Goal: Communication & Community: Share content

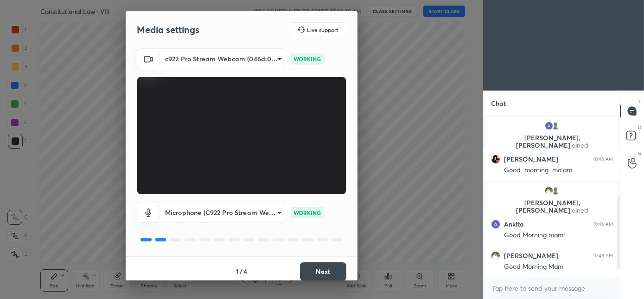
scroll to position [190, 0]
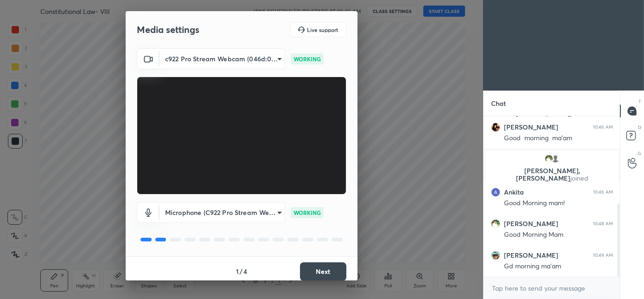
click at [340, 276] on button "Next" at bounding box center [323, 271] width 46 height 19
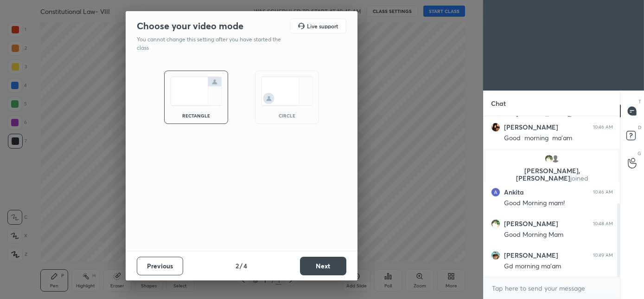
click at [288, 104] on img at bounding box center [287, 91] width 52 height 29
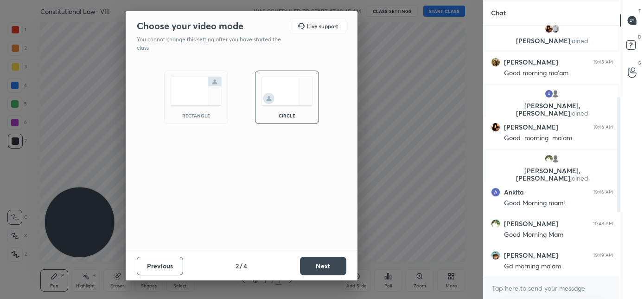
click at [315, 266] on button "Next" at bounding box center [323, 266] width 46 height 19
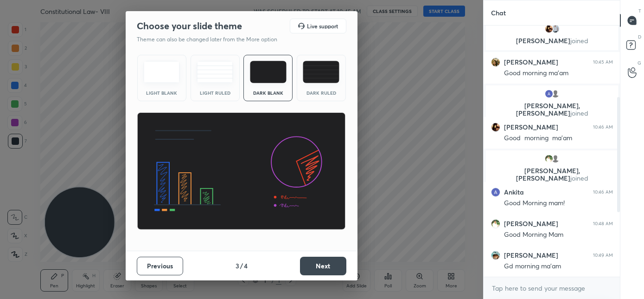
click at [315, 266] on button "Next" at bounding box center [323, 266] width 46 height 19
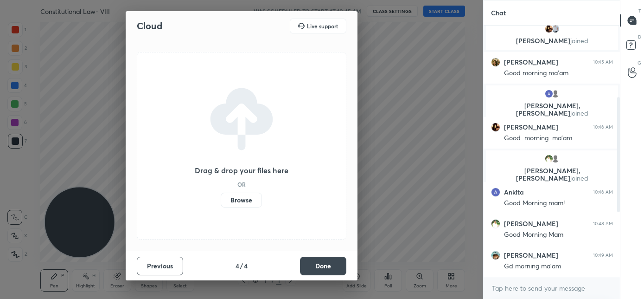
click at [315, 266] on button "Done" at bounding box center [323, 266] width 46 height 19
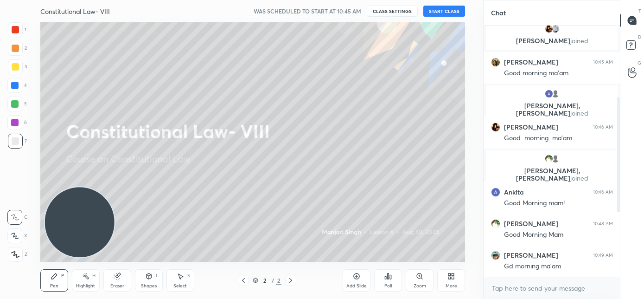
click at [437, 13] on button "START CLASS" at bounding box center [445, 11] width 42 height 11
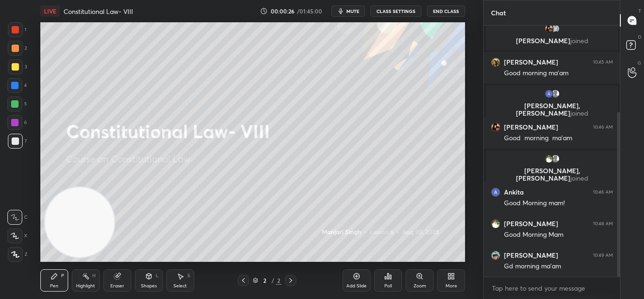
scroll to position [131, 0]
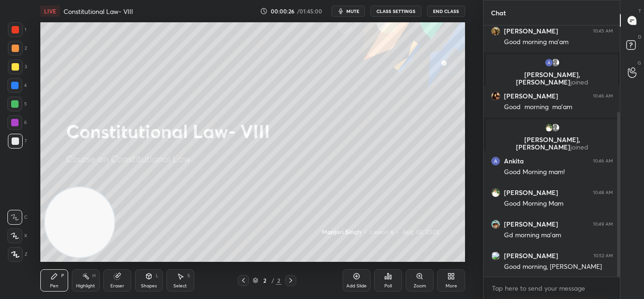
drag, startPoint x: 619, startPoint y: 207, endPoint x: 628, endPoint y: 244, distance: 38.1
click at [628, 244] on div "Chat [PERSON_NAME] joined [PERSON_NAME] 10:45 AM Good morning ma'am [PERSON_NAM…" at bounding box center [563, 149] width 161 height 299
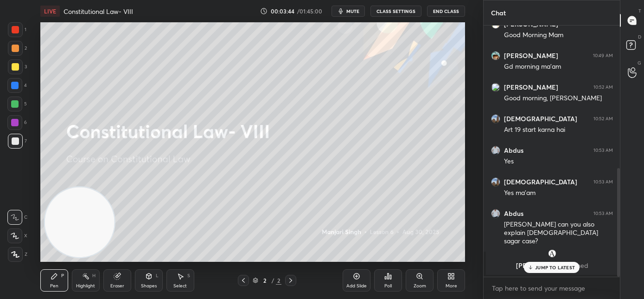
scroll to position [330, 0]
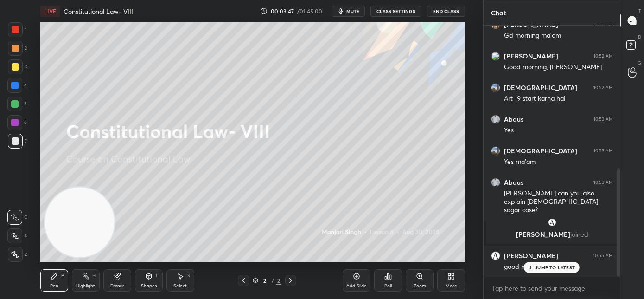
drag, startPoint x: 560, startPoint y: 266, endPoint x: 476, endPoint y: 243, distance: 87.4
click at [559, 266] on p "JUMP TO LATEST" at bounding box center [555, 267] width 40 height 6
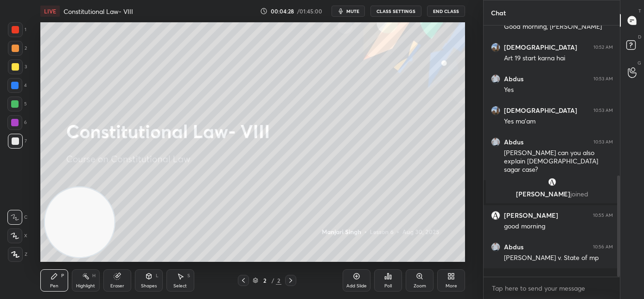
scroll to position [379, 0]
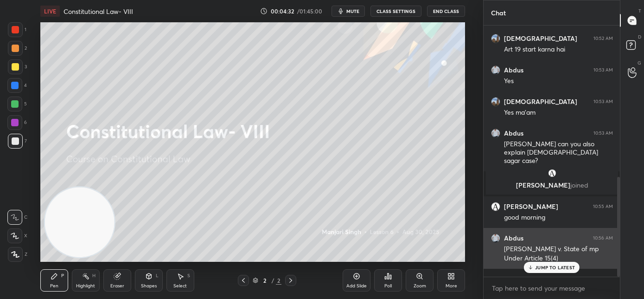
drag, startPoint x: 533, startPoint y: 266, endPoint x: 523, endPoint y: 263, distance: 10.6
click at [532, 266] on icon at bounding box center [531, 267] width 6 height 6
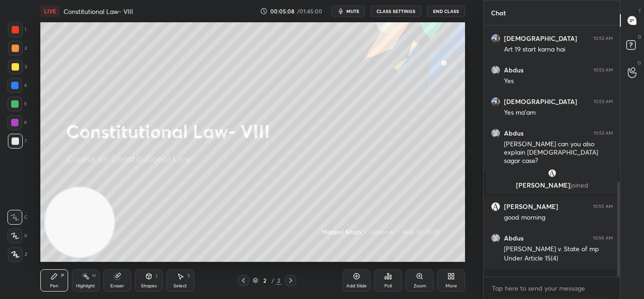
scroll to position [411, 0]
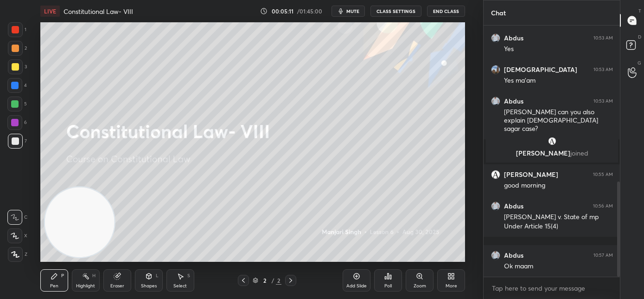
click at [357, 289] on div "Add Slide" at bounding box center [357, 280] width 28 height 22
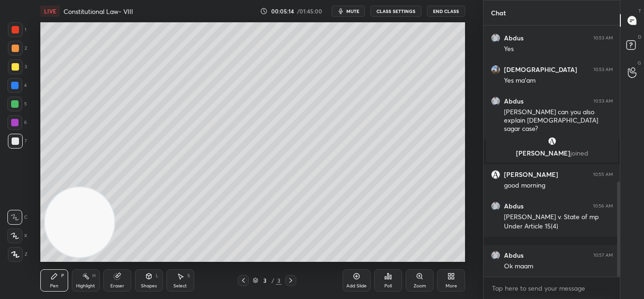
drag, startPoint x: 15, startPoint y: 256, endPoint x: 52, endPoint y: 204, distance: 63.2
click at [16, 255] on icon at bounding box center [15, 254] width 8 height 6
click at [111, 279] on div "Eraser" at bounding box center [117, 280] width 28 height 22
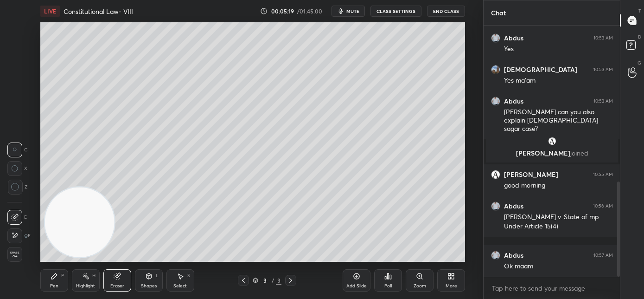
drag, startPoint x: 55, startPoint y: 286, endPoint x: 82, endPoint y: 263, distance: 34.9
click at [57, 285] on div "Pen" at bounding box center [54, 285] width 8 height 5
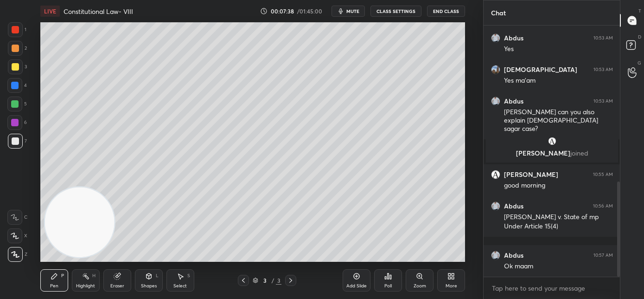
click at [355, 283] on div "Add Slide" at bounding box center [357, 285] width 20 height 5
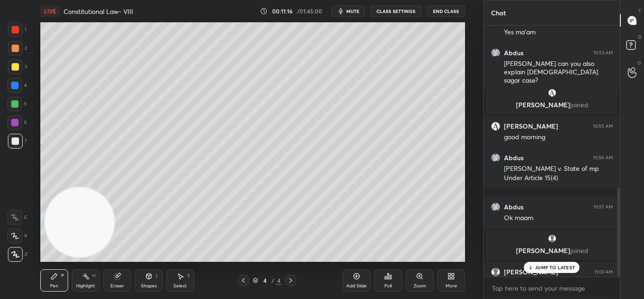
scroll to position [461, 0]
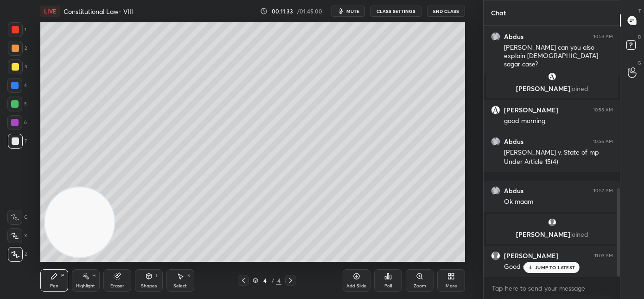
click at [356, 282] on div "Add Slide" at bounding box center [357, 280] width 28 height 22
click at [534, 268] on div "JUMP TO LATEST" at bounding box center [552, 267] width 56 height 11
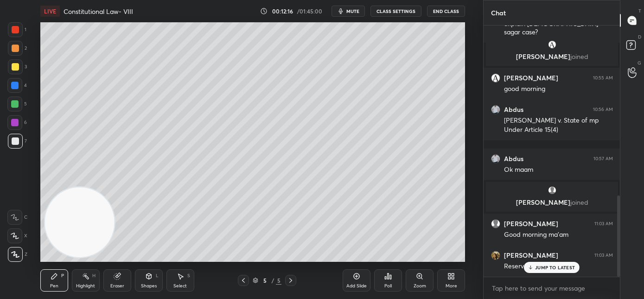
scroll to position [524, 0]
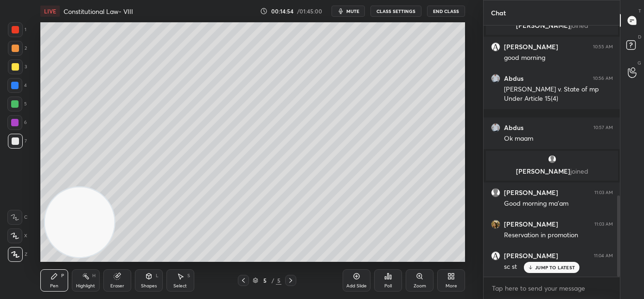
click at [544, 270] on div "JUMP TO LATEST" at bounding box center [552, 267] width 56 height 11
click at [354, 282] on div "Add Slide" at bounding box center [357, 280] width 28 height 22
click at [245, 276] on div at bounding box center [243, 280] width 11 height 11
click at [292, 284] on div at bounding box center [290, 280] width 11 height 11
drag, startPoint x: 120, startPoint y: 283, endPoint x: 151, endPoint y: 262, distance: 37.8
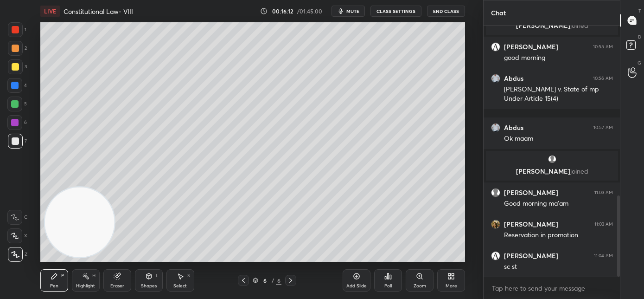
click at [123, 282] on div "Eraser" at bounding box center [117, 280] width 28 height 22
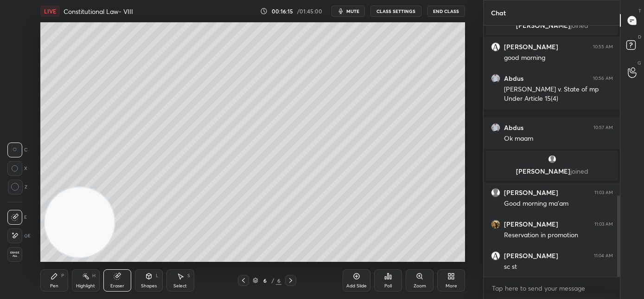
click at [54, 284] on div "Pen" at bounding box center [54, 285] width 8 height 5
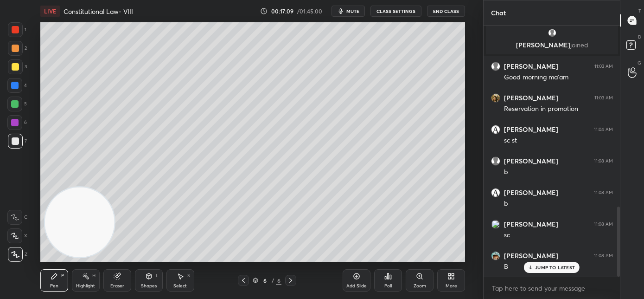
scroll to position [682, 0]
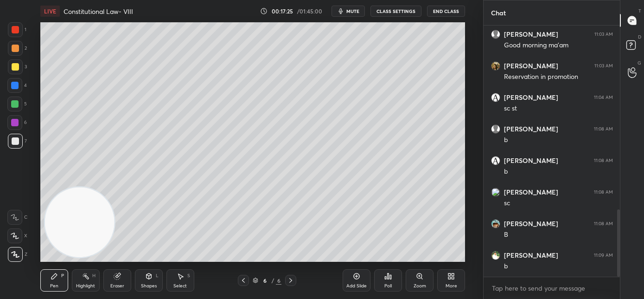
click at [359, 283] on div "Add Slide" at bounding box center [357, 285] width 20 height 5
drag, startPoint x: 116, startPoint y: 287, endPoint x: 122, endPoint y: 270, distance: 18.0
click at [117, 286] on div "Eraser" at bounding box center [117, 285] width 14 height 5
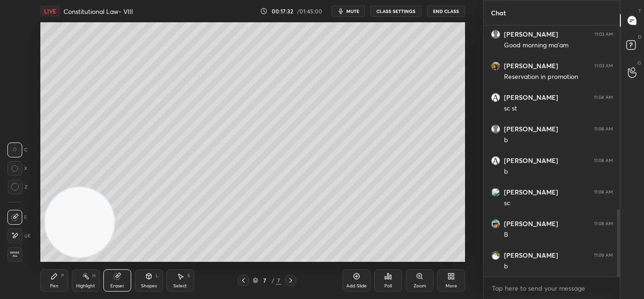
drag, startPoint x: 56, startPoint y: 286, endPoint x: 84, endPoint y: 244, distance: 50.7
click at [57, 285] on div "Pen" at bounding box center [54, 285] width 8 height 5
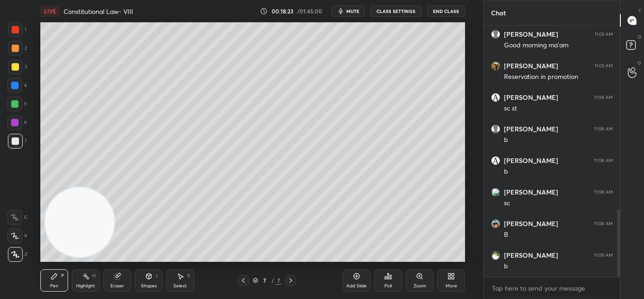
click at [242, 283] on icon at bounding box center [243, 279] width 7 height 7
click at [287, 279] on icon at bounding box center [290, 279] width 7 height 7
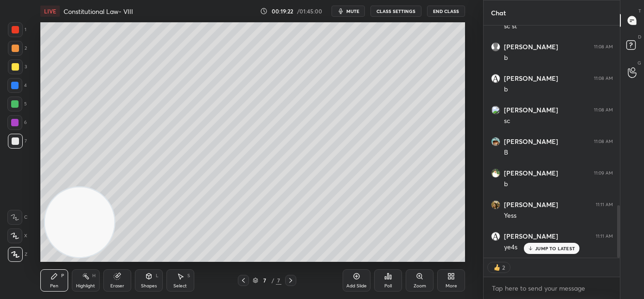
scroll to position [796, 0]
click at [539, 249] on p "JUMP TO LATEST" at bounding box center [555, 248] width 40 height 6
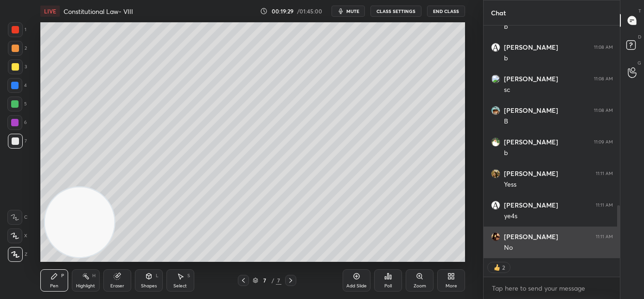
scroll to position [777, 0]
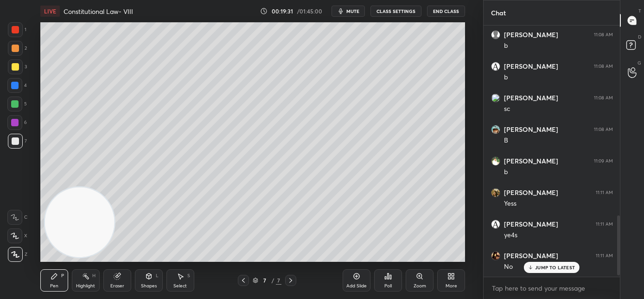
click at [540, 268] on p "JUMP TO LATEST" at bounding box center [555, 267] width 40 height 6
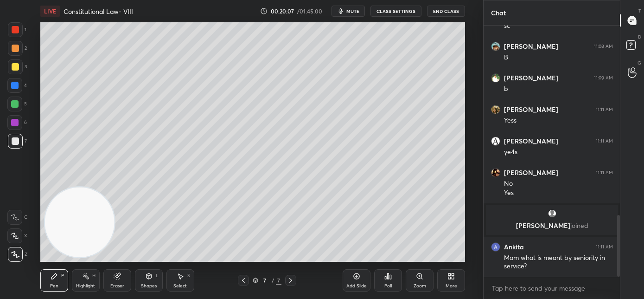
scroll to position [802, 0]
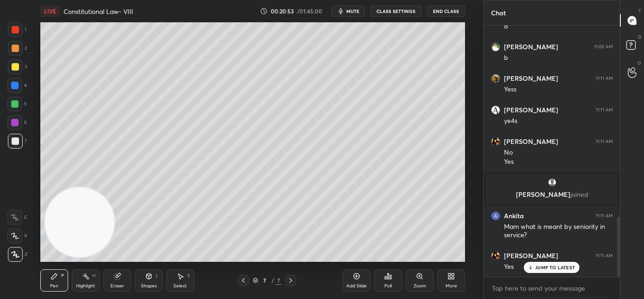
click at [241, 279] on icon at bounding box center [243, 279] width 7 height 7
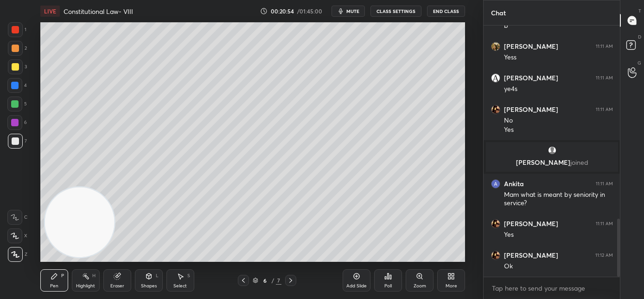
click at [242, 283] on icon at bounding box center [243, 279] width 7 height 7
click at [291, 282] on icon at bounding box center [290, 279] width 7 height 7
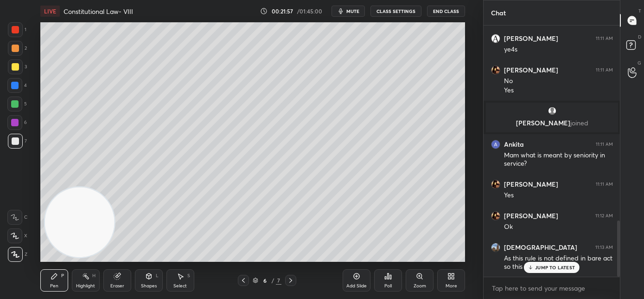
click at [538, 267] on p "JUMP TO LATEST" at bounding box center [555, 267] width 40 height 6
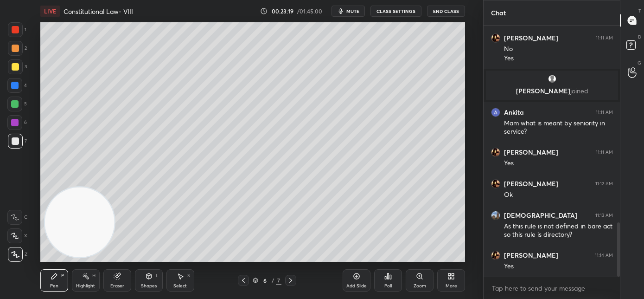
click at [289, 281] on icon at bounding box center [290, 279] width 7 height 7
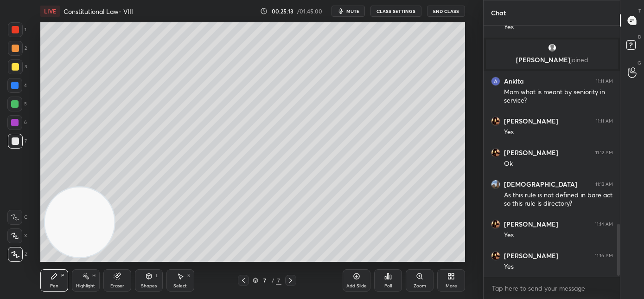
scroll to position [968, 0]
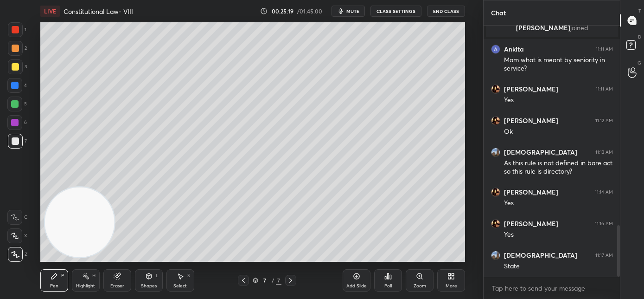
click at [245, 278] on icon at bounding box center [243, 279] width 7 height 7
click at [245, 280] on icon at bounding box center [243, 279] width 7 height 7
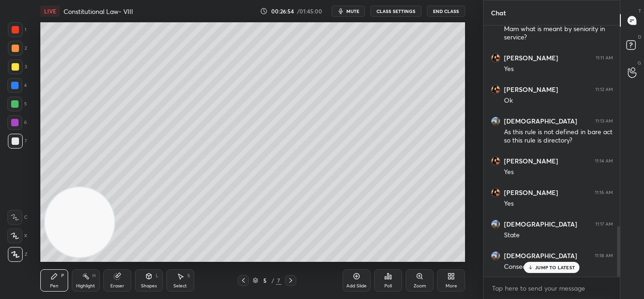
click at [290, 280] on icon at bounding box center [290, 279] width 7 height 7
click at [292, 281] on icon at bounding box center [290, 279] width 7 height 7
click at [292, 282] on icon at bounding box center [290, 279] width 7 height 7
click at [358, 283] on div "Add Slide" at bounding box center [357, 285] width 20 height 5
click at [116, 278] on div "Eraser" at bounding box center [117, 280] width 28 height 22
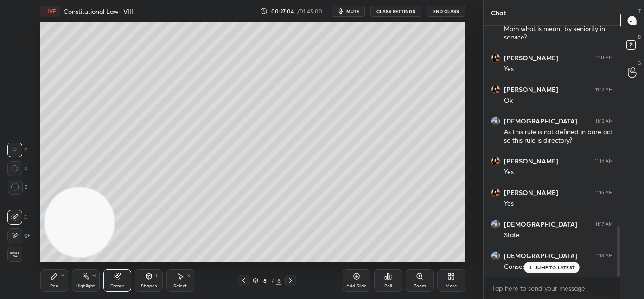
click at [57, 270] on div "Pen P Highlight H Eraser Shapes L Select S 8 / 8 Add Slide Poll Zoom More" at bounding box center [252, 280] width 425 height 37
click at [58, 273] on div "Pen P" at bounding box center [54, 280] width 28 height 22
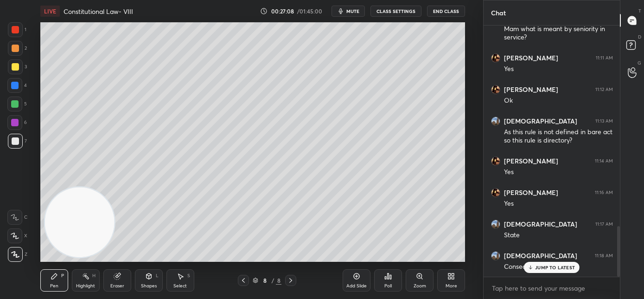
drag, startPoint x: 116, startPoint y: 286, endPoint x: 122, endPoint y: 263, distance: 23.6
click at [117, 284] on div "Eraser" at bounding box center [117, 285] width 14 height 5
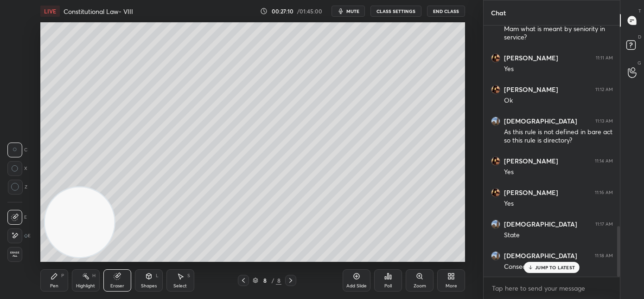
drag, startPoint x: 52, startPoint y: 285, endPoint x: 86, endPoint y: 203, distance: 89.4
click at [53, 285] on div "Pen" at bounding box center [54, 285] width 8 height 5
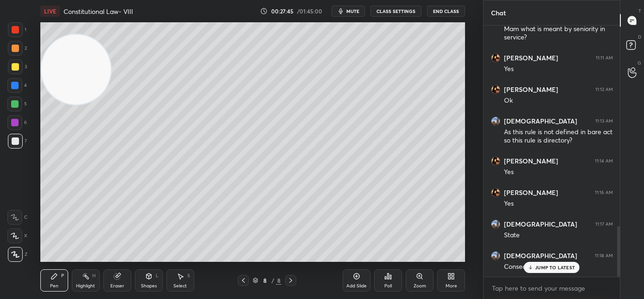
drag, startPoint x: 95, startPoint y: 231, endPoint x: 84, endPoint y: 86, distance: 144.7
click at [84, 82] on video at bounding box center [76, 69] width 70 height 70
drag, startPoint x: 536, startPoint y: 266, endPoint x: 470, endPoint y: 259, distance: 66.2
click at [535, 267] on div "JUMP TO LATEST" at bounding box center [552, 267] width 56 height 11
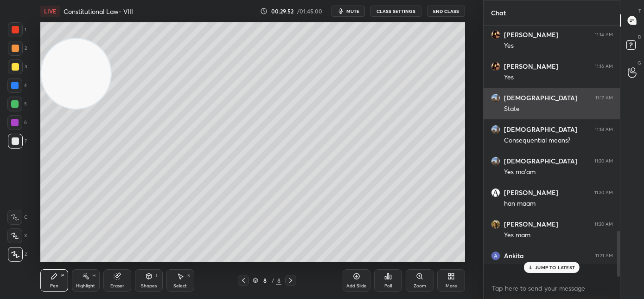
scroll to position [1125, 0]
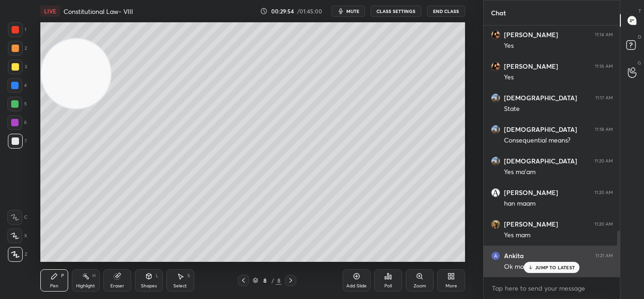
drag, startPoint x: 539, startPoint y: 269, endPoint x: 529, endPoint y: 261, distance: 12.5
click at [539, 269] on p "JUMP TO LATEST" at bounding box center [555, 267] width 40 height 6
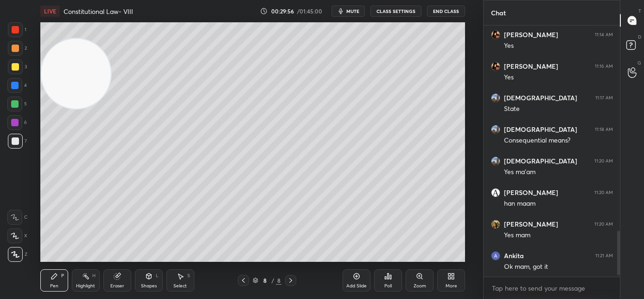
scroll to position [1165, 0]
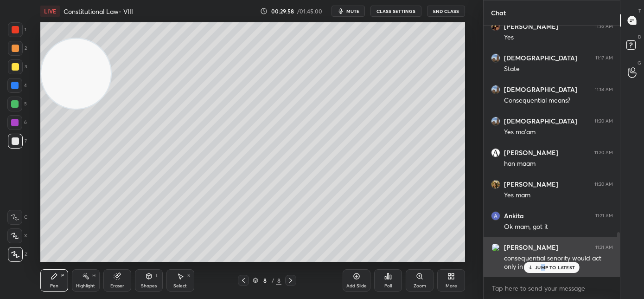
click at [543, 270] on p "JUMP TO LATEST" at bounding box center [555, 267] width 40 height 6
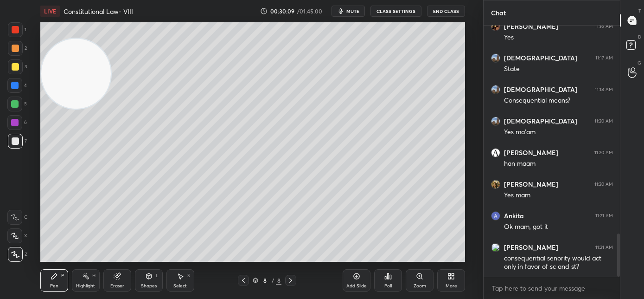
scroll to position [1206, 0]
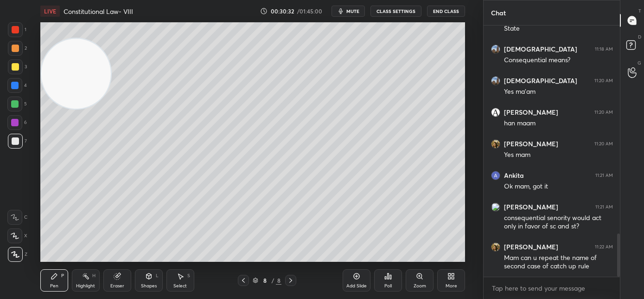
click at [288, 281] on icon at bounding box center [290, 279] width 7 height 7
click at [241, 282] on icon at bounding box center [243, 279] width 7 height 7
click at [289, 282] on icon at bounding box center [290, 279] width 7 height 7
click at [350, 281] on div "Add Slide" at bounding box center [357, 280] width 28 height 22
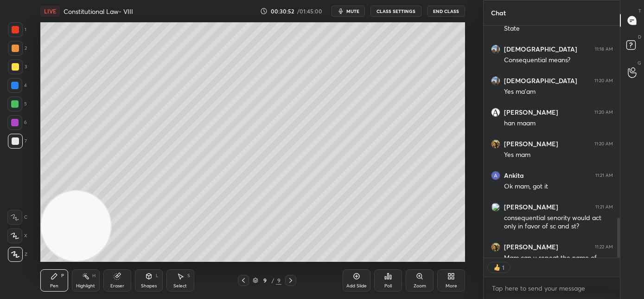
click at [74, 0] on html "1 2 3 4 5 6 7 C X Z C X Z E E Erase all H H LIVE Constitutional Law- VIII 00:30…" at bounding box center [322, 0] width 644 height 0
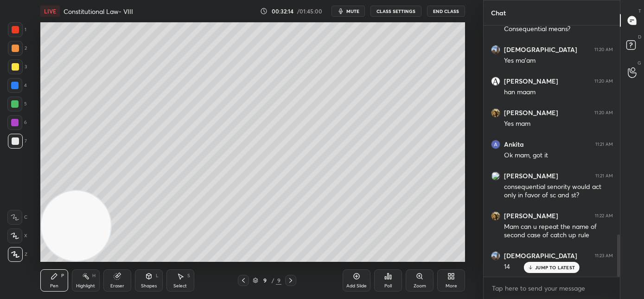
click at [120, 282] on div "Eraser" at bounding box center [117, 280] width 28 height 22
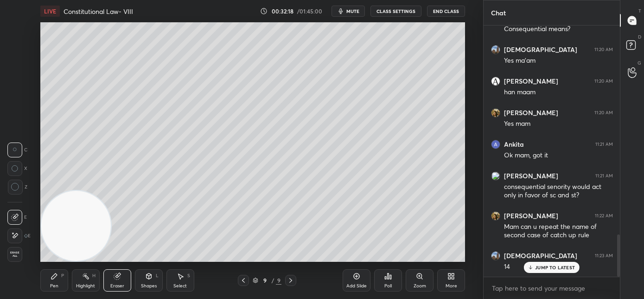
click at [56, 279] on div "Pen P" at bounding box center [54, 280] width 28 height 22
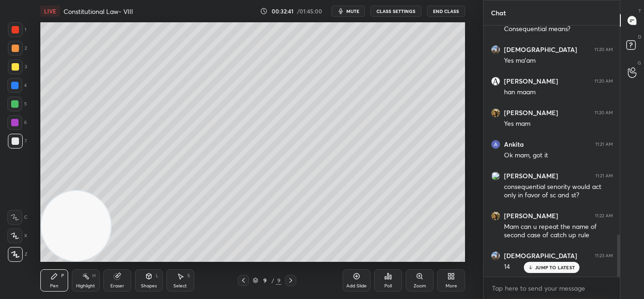
click at [115, 278] on icon at bounding box center [117, 276] width 6 height 6
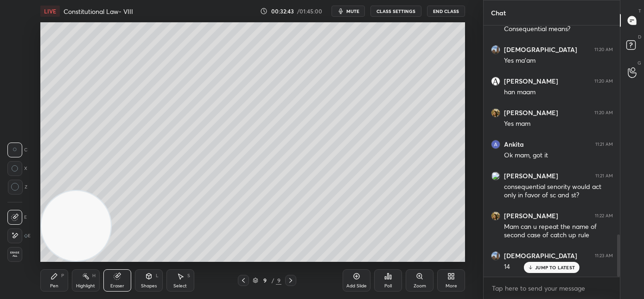
click at [56, 282] on div "Pen P" at bounding box center [54, 280] width 28 height 22
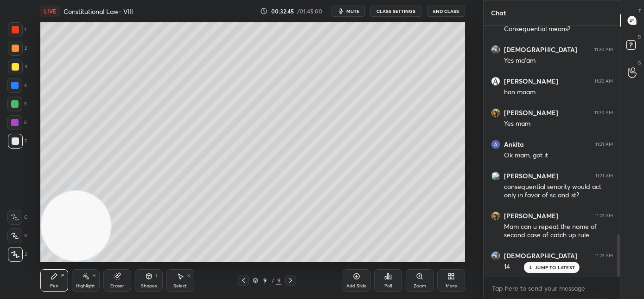
drag, startPoint x: 109, startPoint y: 281, endPoint x: 139, endPoint y: 264, distance: 33.8
click at [114, 279] on div "Eraser" at bounding box center [117, 280] width 28 height 22
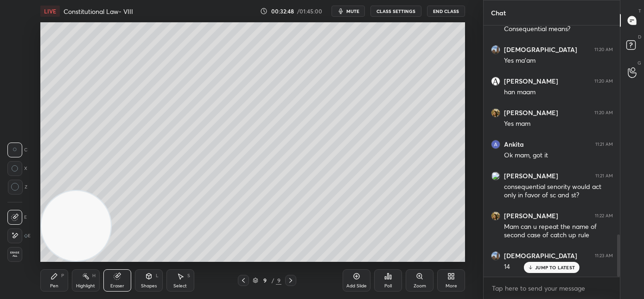
click at [50, 280] on div "Pen P" at bounding box center [54, 280] width 28 height 22
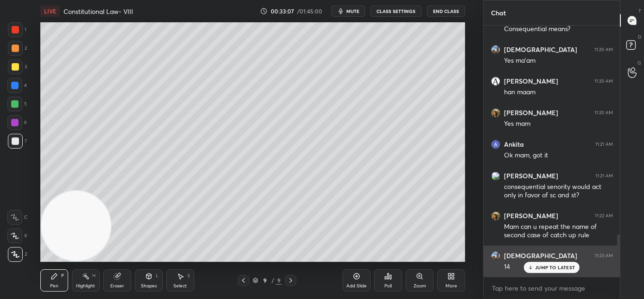
click at [530, 268] on icon at bounding box center [531, 267] width 6 height 6
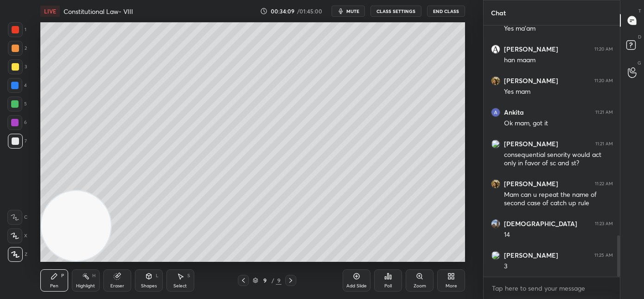
scroll to position [1300, 0]
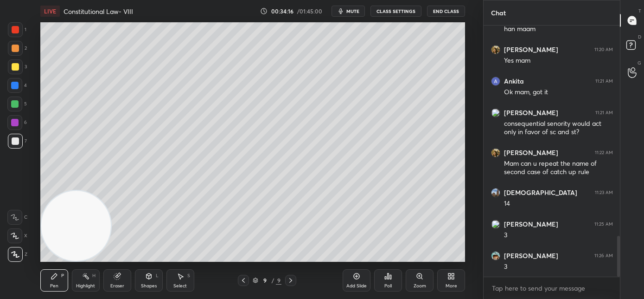
drag, startPoint x: 358, startPoint y: 279, endPoint x: 352, endPoint y: 274, distance: 7.9
click at [358, 279] on icon at bounding box center [356, 275] width 7 height 7
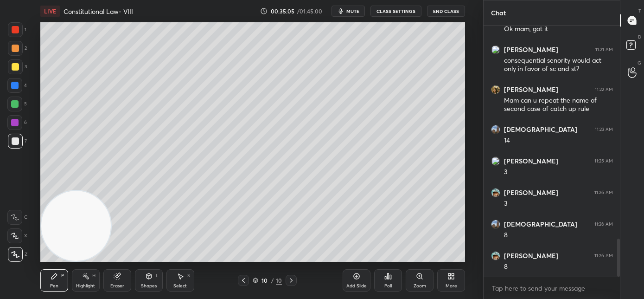
scroll to position [1395, 0]
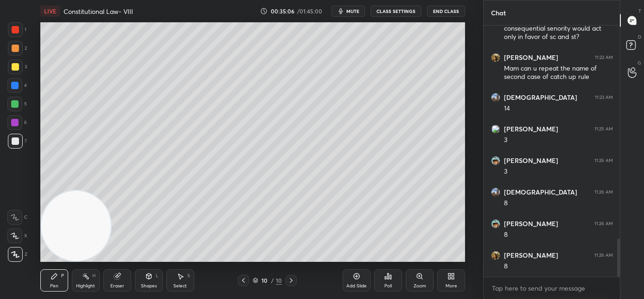
click at [351, 281] on div "Add Slide" at bounding box center [357, 280] width 28 height 22
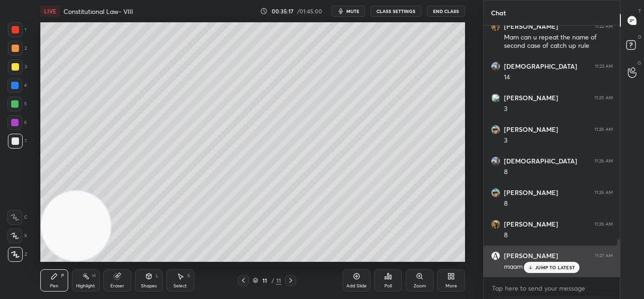
click at [530, 267] on icon at bounding box center [531, 267] width 6 height 6
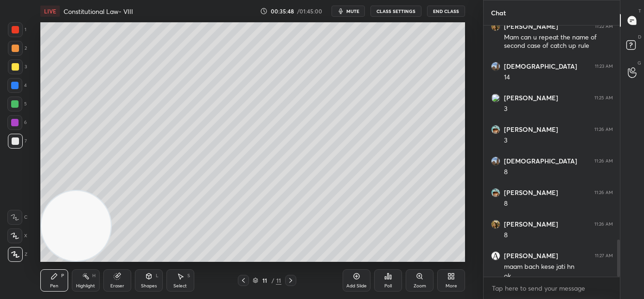
scroll to position [1436, 0]
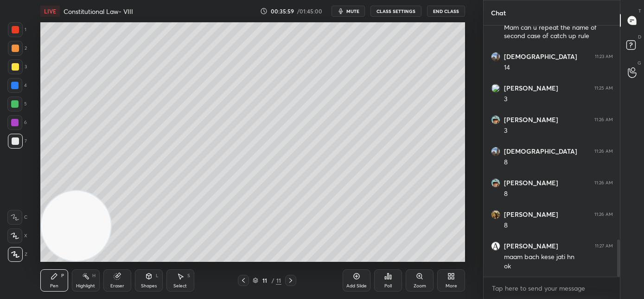
click at [244, 282] on icon at bounding box center [243, 279] width 7 height 7
click at [246, 281] on icon at bounding box center [243, 279] width 7 height 7
click at [293, 280] on icon at bounding box center [290, 279] width 7 height 7
click at [292, 280] on icon at bounding box center [290, 279] width 7 height 7
click at [244, 282] on icon at bounding box center [243, 279] width 7 height 7
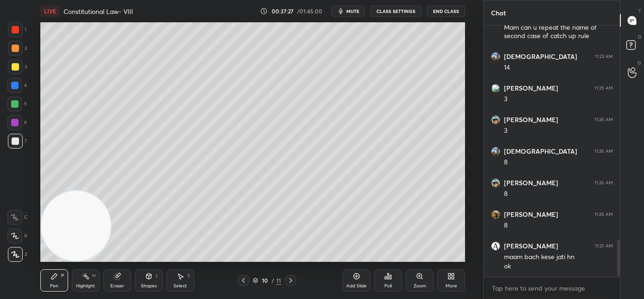
click at [245, 283] on icon at bounding box center [243, 279] width 7 height 7
click at [245, 282] on icon at bounding box center [243, 279] width 7 height 7
click at [245, 283] on icon at bounding box center [243, 279] width 7 height 7
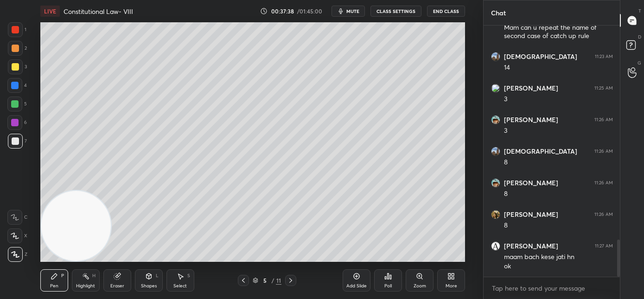
click at [292, 283] on icon at bounding box center [290, 279] width 7 height 7
click at [292, 282] on icon at bounding box center [290, 279] width 7 height 7
click at [291, 280] on icon at bounding box center [290, 280] width 3 height 5
click at [292, 280] on icon at bounding box center [290, 279] width 7 height 7
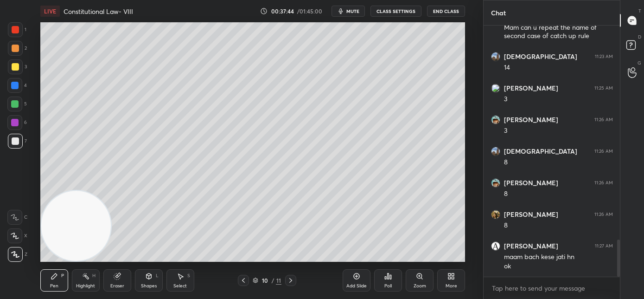
click at [293, 278] on icon at bounding box center [290, 279] width 7 height 7
click at [353, 282] on div "Add Slide" at bounding box center [357, 280] width 28 height 22
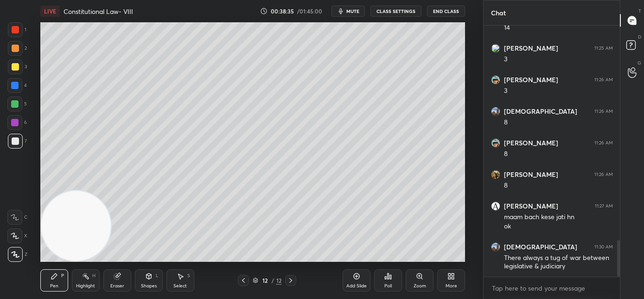
scroll to position [1507, 0]
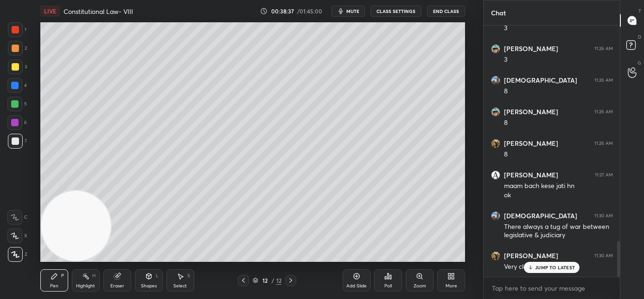
click at [560, 269] on p "JUMP TO LATEST" at bounding box center [555, 267] width 40 height 6
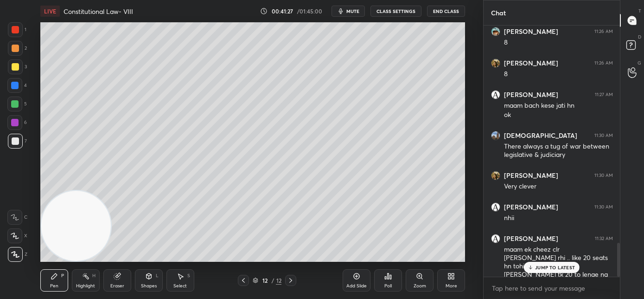
scroll to position [1618, 0]
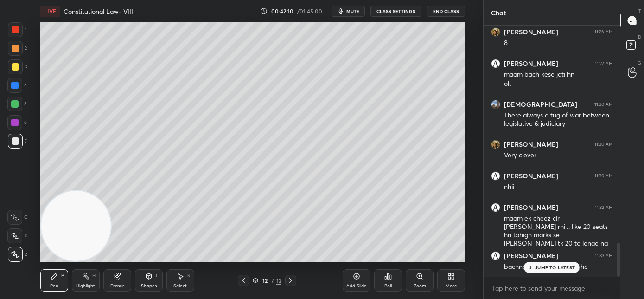
click at [532, 268] on icon at bounding box center [530, 268] width 3 height 1
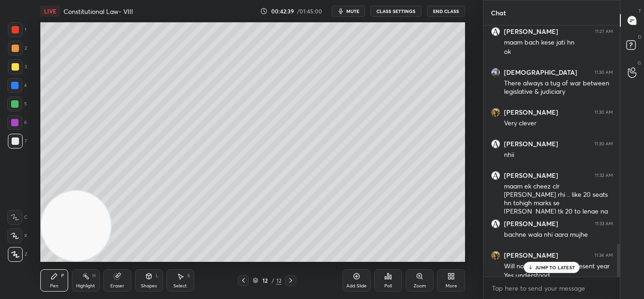
scroll to position [1659, 0]
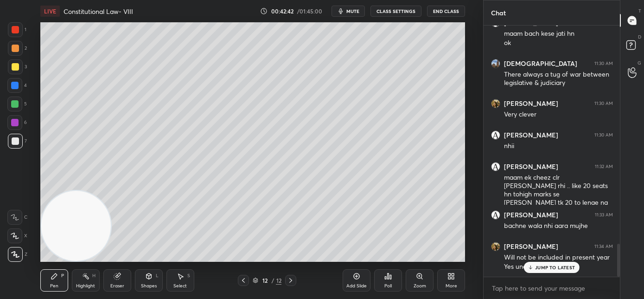
click at [531, 266] on icon at bounding box center [531, 266] width 0 height 3
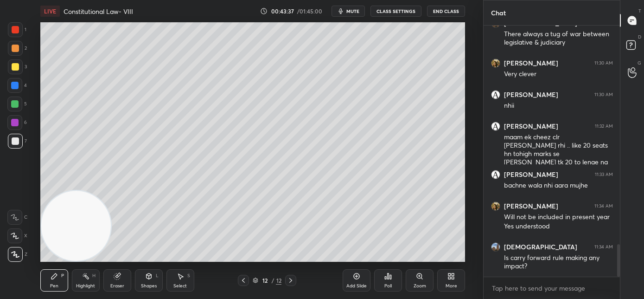
click at [354, 280] on div "Add Slide" at bounding box center [357, 280] width 28 height 22
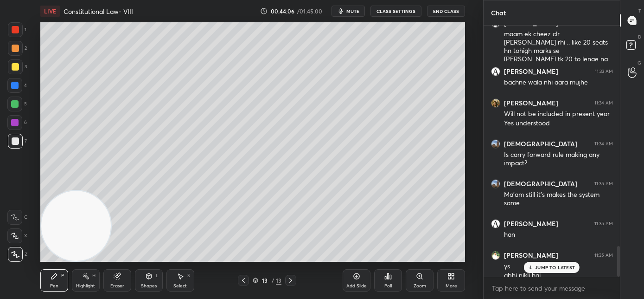
scroll to position [1811, 0]
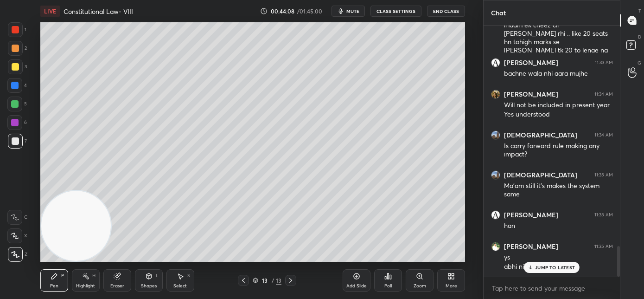
click at [550, 270] on p "JUMP TO LATEST" at bounding box center [555, 267] width 40 height 6
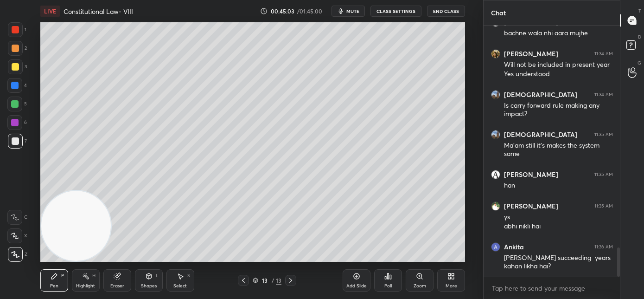
scroll to position [1891, 0]
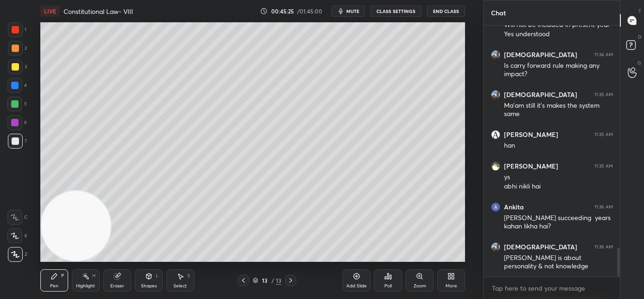
click at [354, 281] on div "Add Slide" at bounding box center [357, 280] width 28 height 22
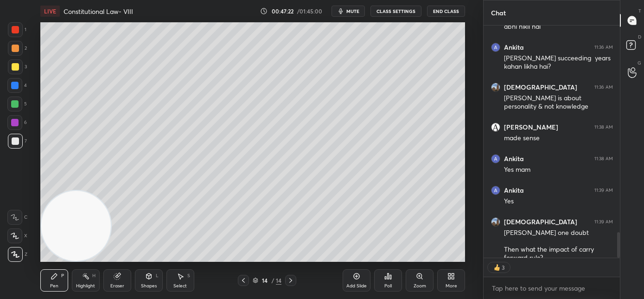
scroll to position [2069, 0]
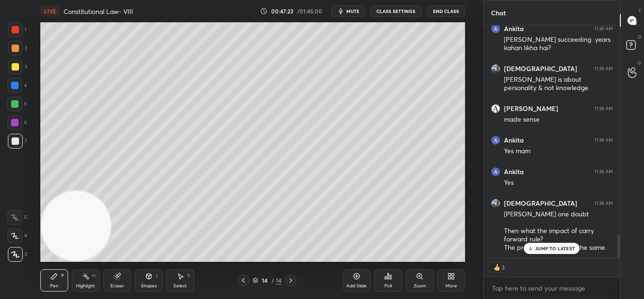
click at [551, 248] on p "JUMP TO LATEST" at bounding box center [555, 248] width 40 height 6
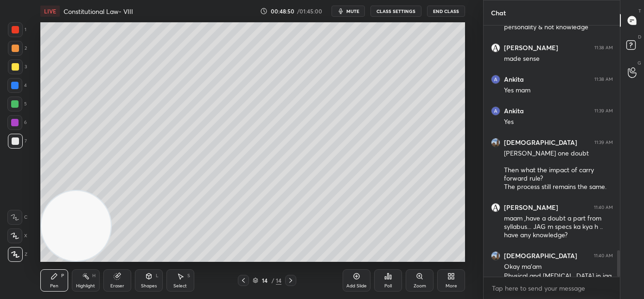
scroll to position [2140, 0]
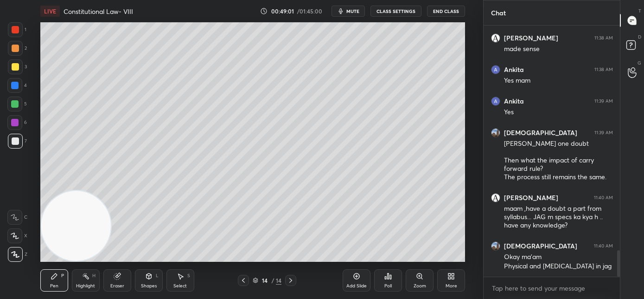
click at [358, 9] on span "mute" at bounding box center [353, 11] width 13 height 6
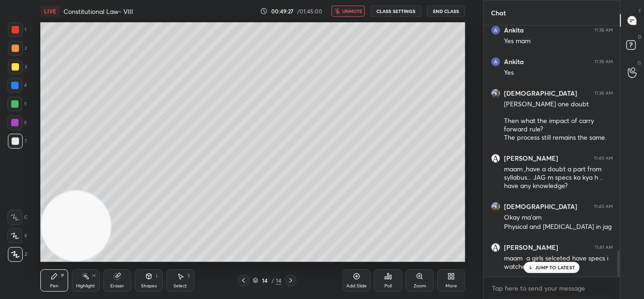
click at [351, 13] on span "unmute" at bounding box center [352, 11] width 20 height 6
click at [559, 267] on p "JUMP TO LATEST" at bounding box center [555, 267] width 40 height 6
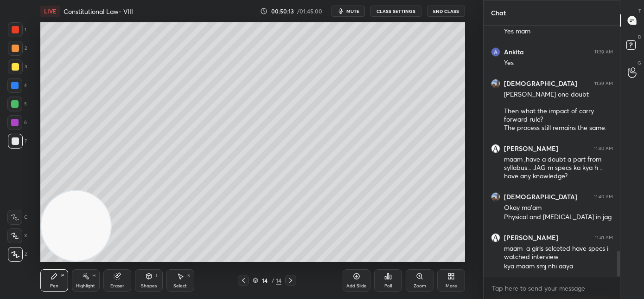
click at [114, 283] on div "Eraser" at bounding box center [117, 285] width 14 height 5
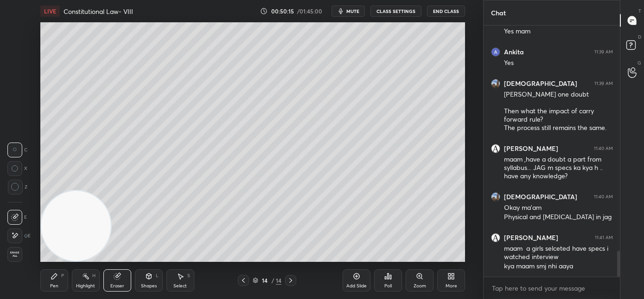
click at [55, 281] on div "Pen P" at bounding box center [54, 280] width 28 height 22
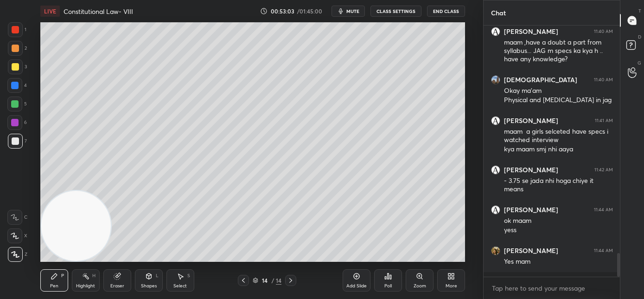
scroll to position [2301, 0]
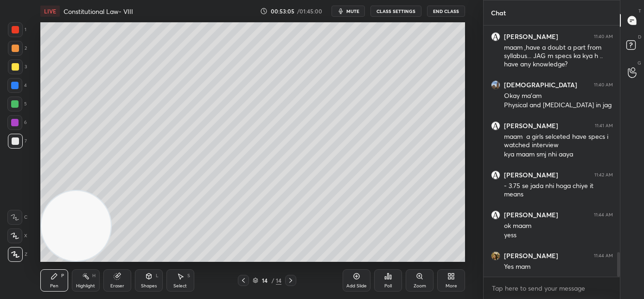
click at [453, 282] on div "More" at bounding box center [451, 280] width 28 height 22
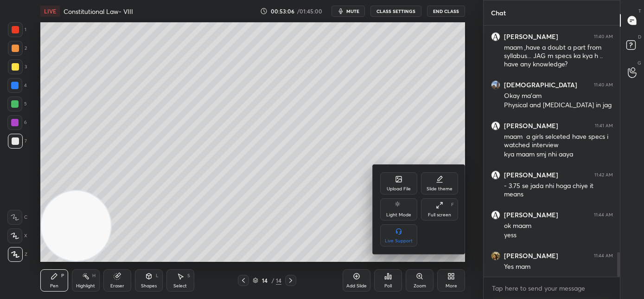
click at [395, 182] on icon at bounding box center [398, 178] width 7 height 7
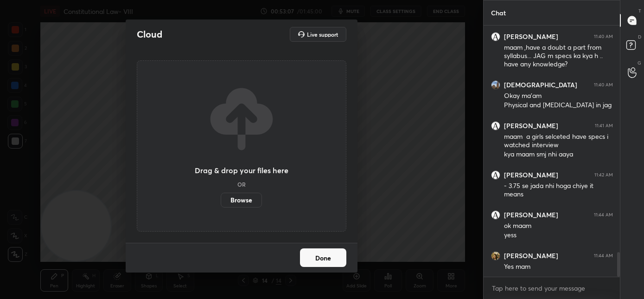
click at [250, 200] on label "Browse" at bounding box center [241, 200] width 41 height 15
click at [221, 200] on input "Browse" at bounding box center [221, 200] width 0 height 15
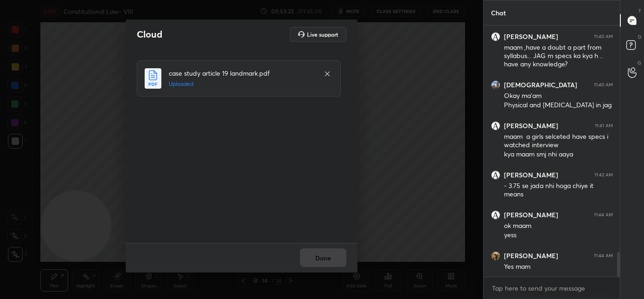
click at [320, 260] on div "Done" at bounding box center [242, 258] width 232 height 30
click at [321, 259] on button "Done" at bounding box center [323, 257] width 46 height 19
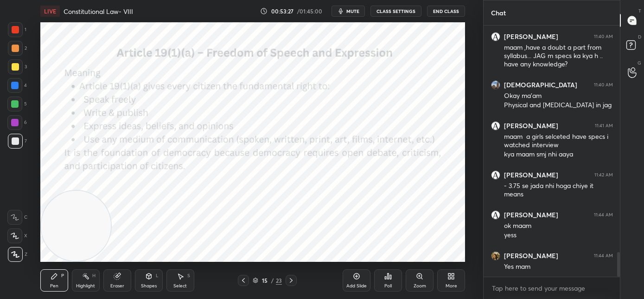
click at [18, 33] on div at bounding box center [15, 29] width 15 height 15
click at [17, 90] on div at bounding box center [14, 85] width 15 height 15
click at [347, 11] on button "mute" at bounding box center [348, 11] width 33 height 11
click at [355, 12] on span "unmute" at bounding box center [352, 11] width 20 height 6
click at [290, 280] on icon at bounding box center [291, 279] width 7 height 7
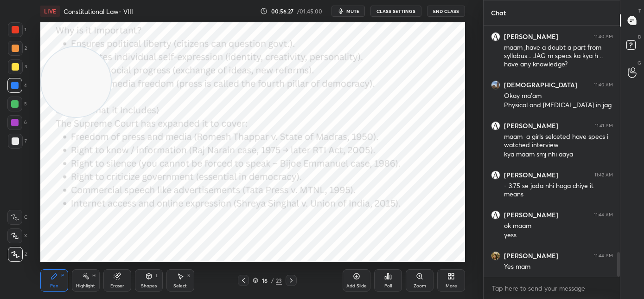
drag, startPoint x: 90, startPoint y: 171, endPoint x: 94, endPoint y: 68, distance: 103.5
click at [94, 68] on video at bounding box center [76, 82] width 70 height 70
click at [93, 56] on video at bounding box center [81, 58] width 70 height 70
click at [293, 285] on div at bounding box center [291, 280] width 11 height 11
drag, startPoint x: 86, startPoint y: 67, endPoint x: 464, endPoint y: 104, distance: 379.9
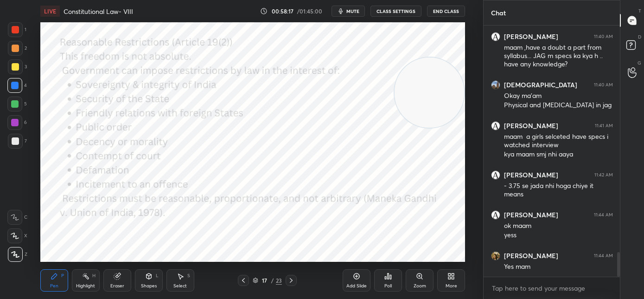
click at [466, 104] on div "Setting up your live class Poll for secs No correct answer Start poll" at bounding box center [253, 141] width 446 height 239
click at [293, 279] on icon at bounding box center [291, 279] width 7 height 7
drag, startPoint x: 430, startPoint y: 92, endPoint x: 429, endPoint y: 204, distance: 111.8
click at [430, 198] on video at bounding box center [430, 174] width 70 height 70
click at [291, 282] on icon at bounding box center [291, 279] width 7 height 7
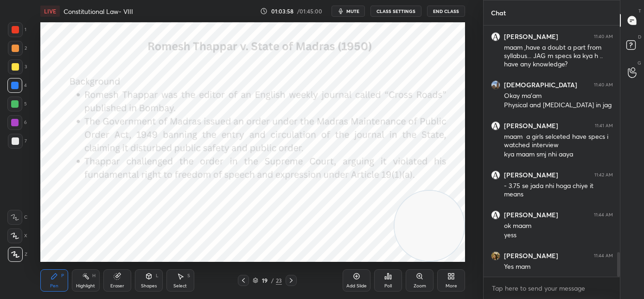
drag, startPoint x: 420, startPoint y: 255, endPoint x: 418, endPoint y: 265, distance: 10.9
click at [418, 266] on div "LIVE Constitutional Law- VIII 01:03:58 / 01:45:00 mute CLASS SETTINGS End Class…" at bounding box center [253, 149] width 446 height 299
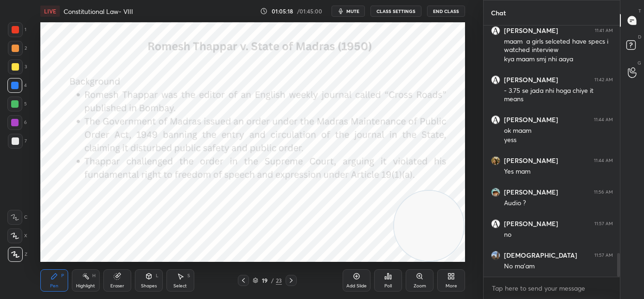
scroll to position [2427, 0]
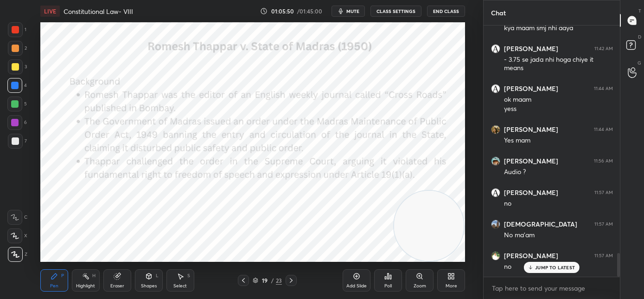
click at [293, 280] on icon at bounding box center [291, 279] width 7 height 7
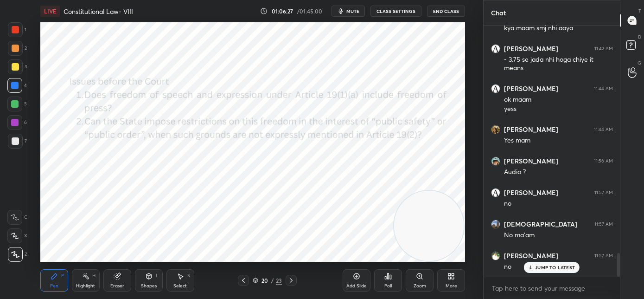
click at [246, 279] on icon at bounding box center [243, 279] width 7 height 7
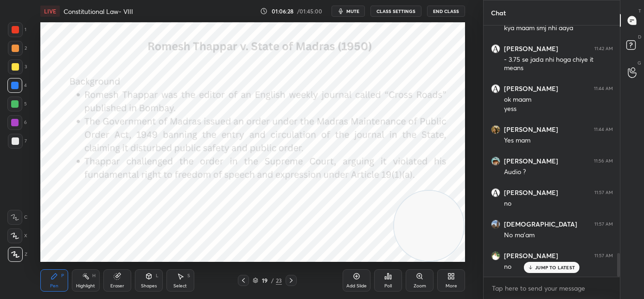
click at [246, 281] on icon at bounding box center [243, 279] width 7 height 7
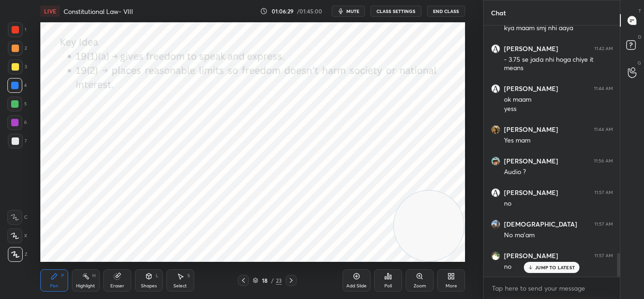
click at [245, 282] on icon at bounding box center [243, 279] width 7 height 7
click at [289, 281] on icon at bounding box center [291, 279] width 7 height 7
click at [243, 279] on icon at bounding box center [243, 279] width 7 height 7
click at [292, 282] on icon at bounding box center [291, 279] width 7 height 7
click at [291, 282] on icon at bounding box center [291, 279] width 7 height 7
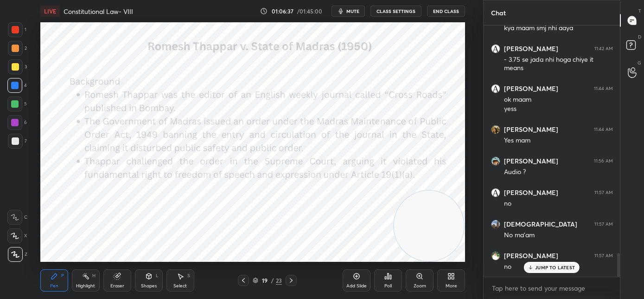
click at [291, 283] on icon at bounding box center [291, 279] width 7 height 7
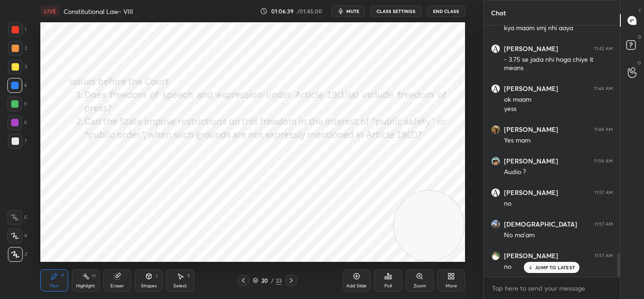
click at [291, 283] on icon at bounding box center [291, 279] width 7 height 7
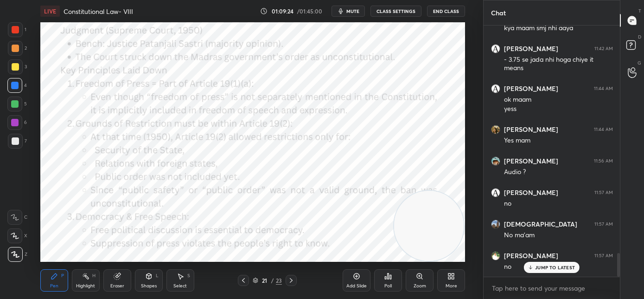
click at [242, 282] on icon at bounding box center [243, 279] width 7 height 7
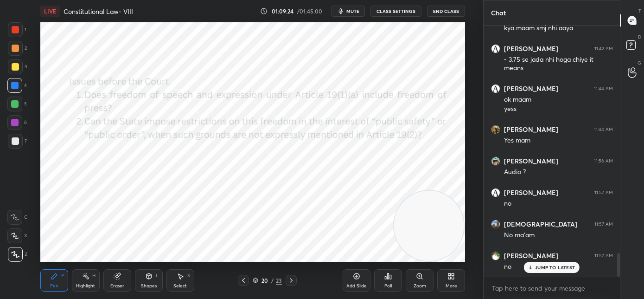
click at [243, 282] on icon at bounding box center [243, 279] width 7 height 7
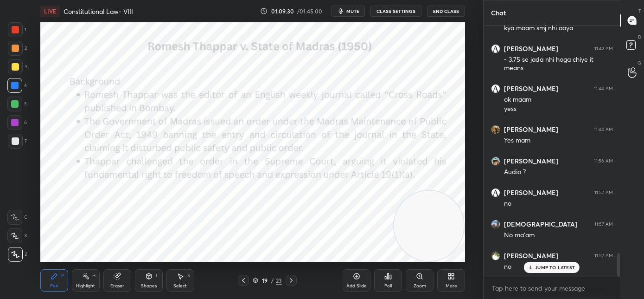
click at [294, 280] on icon at bounding box center [291, 279] width 7 height 7
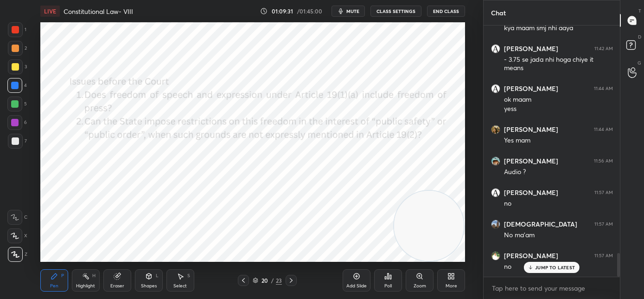
click at [294, 281] on icon at bounding box center [291, 279] width 7 height 7
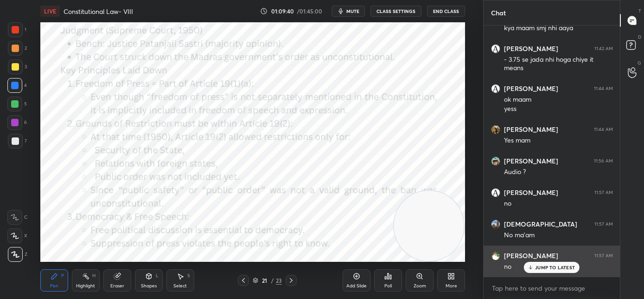
click at [534, 269] on icon at bounding box center [531, 267] width 6 height 6
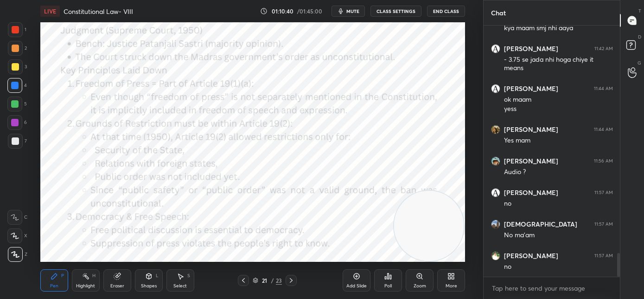
click at [292, 281] on icon at bounding box center [291, 279] width 7 height 7
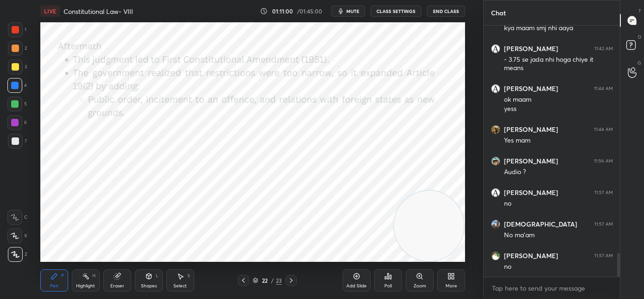
drag, startPoint x: 291, startPoint y: 279, endPoint x: 263, endPoint y: 277, distance: 28.4
click at [290, 279] on icon at bounding box center [291, 279] width 7 height 7
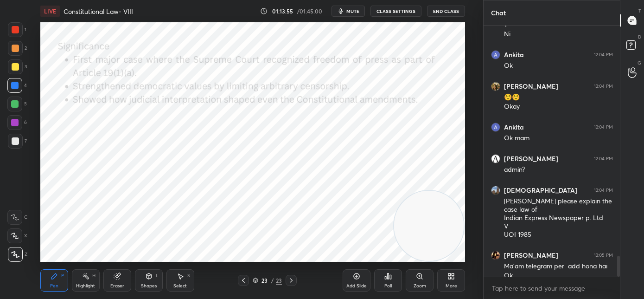
scroll to position [2772, 0]
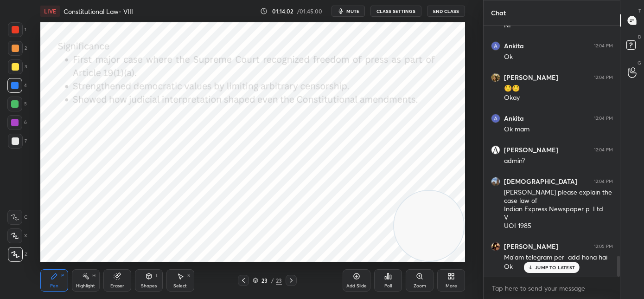
click at [456, 284] on div "More" at bounding box center [452, 285] width 12 height 5
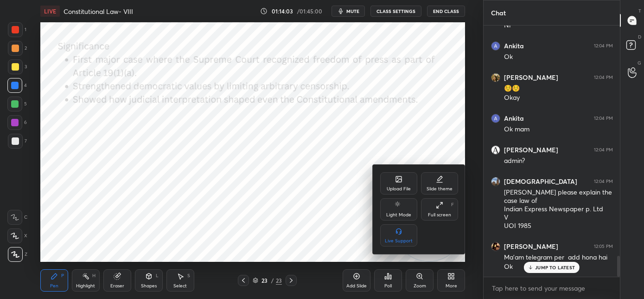
click at [390, 185] on div "Upload File" at bounding box center [398, 183] width 37 height 22
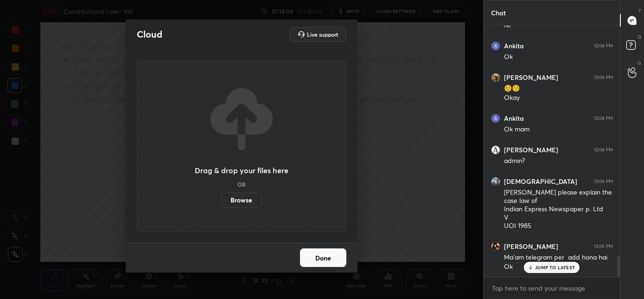
click at [254, 200] on label "Browse" at bounding box center [241, 200] width 41 height 15
click at [221, 200] on input "Browse" at bounding box center [221, 200] width 0 height 15
click at [241, 203] on label "Browse" at bounding box center [241, 200] width 41 height 15
click at [221, 203] on input "Browse" at bounding box center [221, 200] width 0 height 15
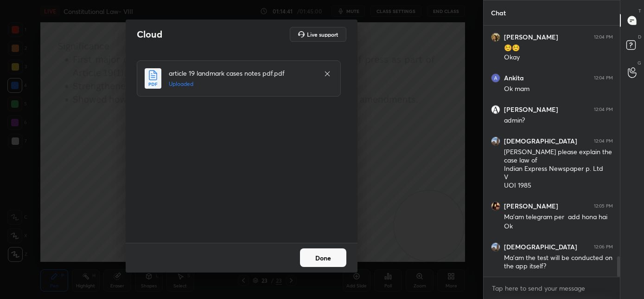
click at [323, 257] on button "Done" at bounding box center [323, 257] width 46 height 19
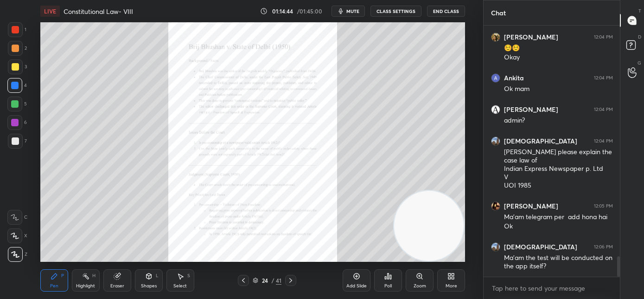
click at [419, 282] on div "Zoom" at bounding box center [420, 280] width 28 height 22
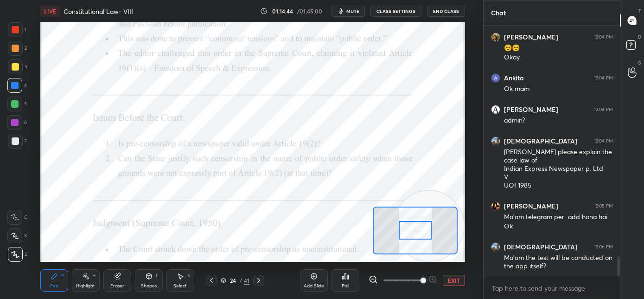
click at [421, 280] on span at bounding box center [424, 280] width 6 height 6
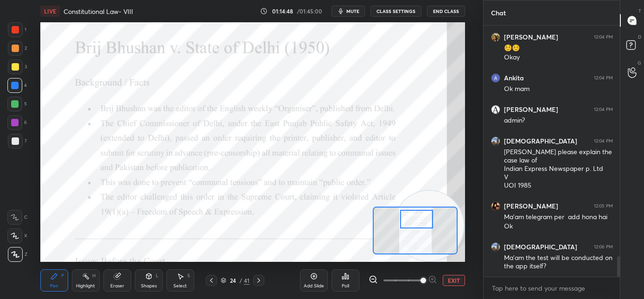
drag, startPoint x: 411, startPoint y: 230, endPoint x: 412, endPoint y: 219, distance: 11.2
click at [412, 219] on div at bounding box center [416, 219] width 33 height 19
click at [16, 37] on div at bounding box center [15, 29] width 15 height 15
click at [10, 218] on div at bounding box center [14, 217] width 15 height 15
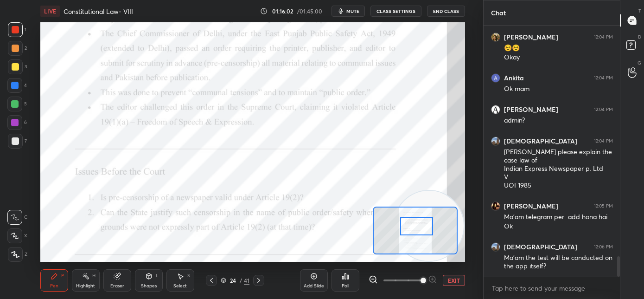
drag, startPoint x: 416, startPoint y: 218, endPoint x: 416, endPoint y: 225, distance: 7.0
click at [416, 225] on div at bounding box center [416, 226] width 33 height 19
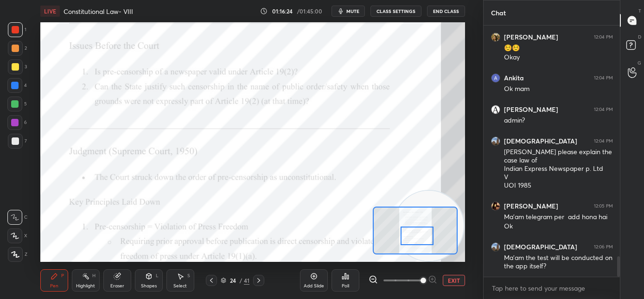
click at [415, 238] on div at bounding box center [417, 235] width 33 height 19
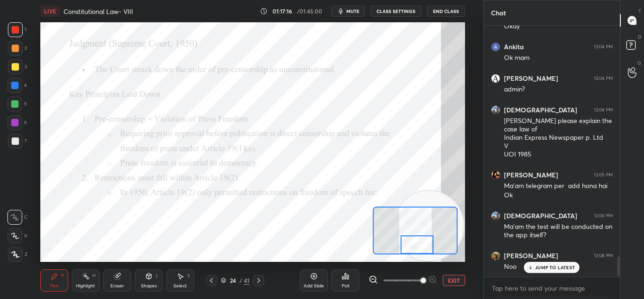
drag, startPoint x: 418, startPoint y: 233, endPoint x: 419, endPoint y: 241, distance: 8.6
click at [418, 242] on div at bounding box center [417, 244] width 33 height 19
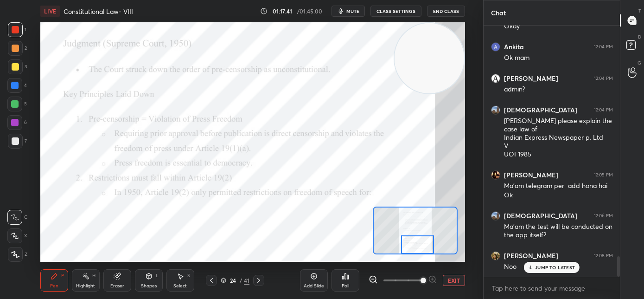
drag, startPoint x: 423, startPoint y: 161, endPoint x: 426, endPoint y: 5, distance: 156.8
click at [430, 2] on div "LIVE Constitutional Law- VIII 01:17:41 / 01:45:00 mute CLASS SETTINGS End Class…" at bounding box center [253, 149] width 446 height 299
click at [424, 49] on video at bounding box center [430, 58] width 70 height 70
click at [257, 279] on icon at bounding box center [258, 279] width 7 height 7
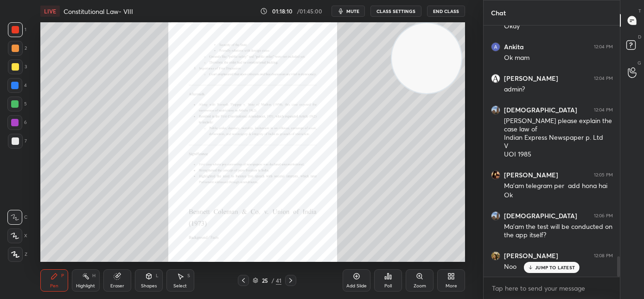
click at [424, 282] on div "Zoom" at bounding box center [420, 280] width 28 height 22
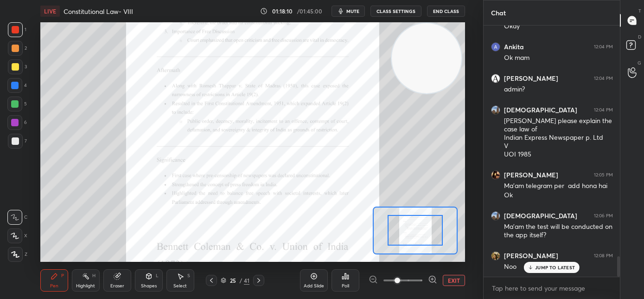
click at [421, 279] on span at bounding box center [403, 280] width 39 height 14
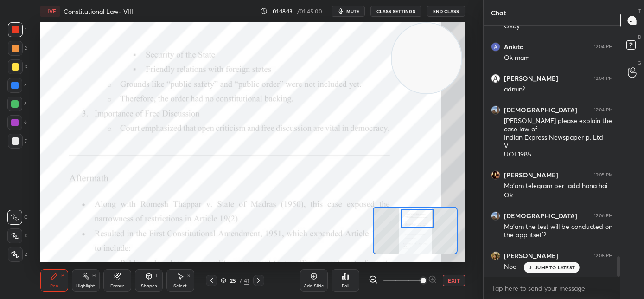
drag, startPoint x: 413, startPoint y: 236, endPoint x: 415, endPoint y: 224, distance: 12.2
click at [415, 224] on div at bounding box center [417, 218] width 33 height 19
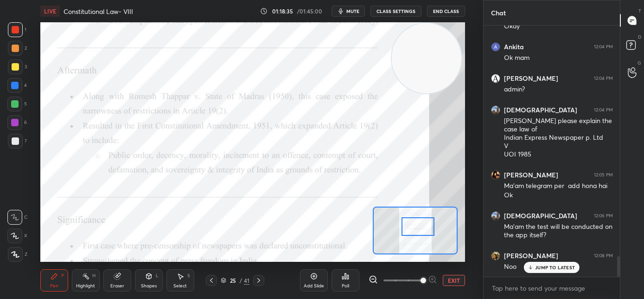
click at [415, 227] on div at bounding box center [418, 226] width 33 height 19
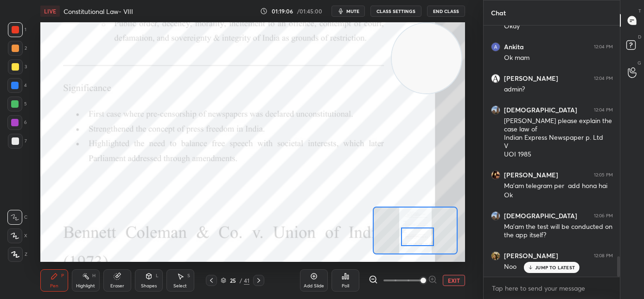
click at [418, 238] on div at bounding box center [417, 236] width 33 height 19
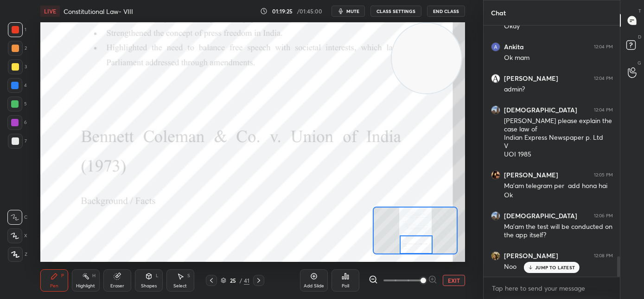
drag, startPoint x: 416, startPoint y: 244, endPoint x: 414, endPoint y: 250, distance: 5.3
click at [414, 250] on div at bounding box center [416, 244] width 33 height 19
click at [260, 279] on icon at bounding box center [258, 280] width 3 height 5
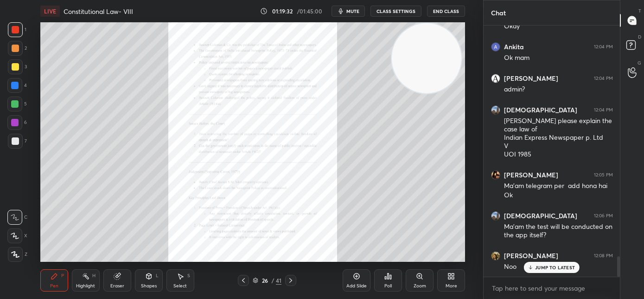
click at [417, 282] on div "Zoom" at bounding box center [420, 280] width 28 height 22
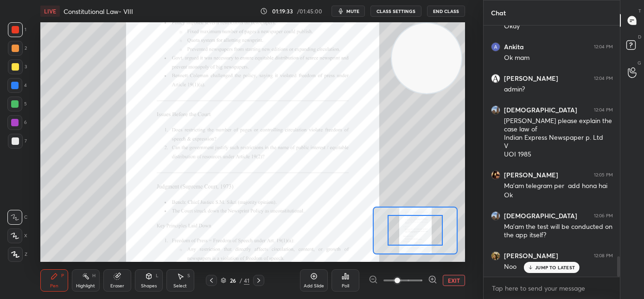
click at [418, 282] on span at bounding box center [403, 280] width 39 height 14
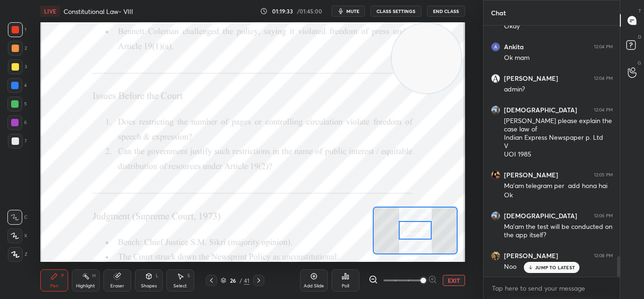
click at [421, 281] on span at bounding box center [424, 280] width 6 height 6
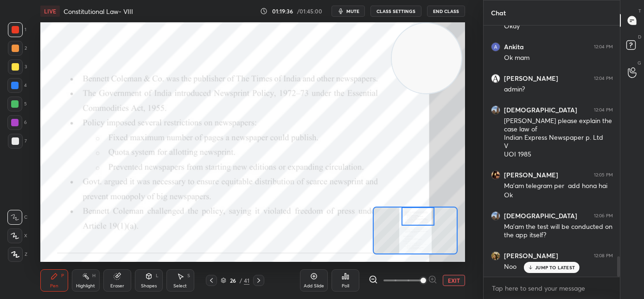
drag, startPoint x: 414, startPoint y: 232, endPoint x: 417, endPoint y: 216, distance: 16.0
click at [417, 216] on div at bounding box center [418, 216] width 33 height 19
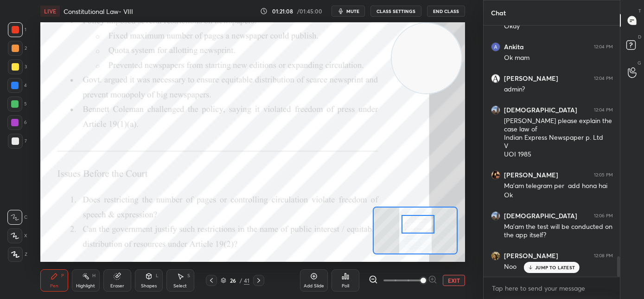
drag, startPoint x: 413, startPoint y: 219, endPoint x: 413, endPoint y: 227, distance: 7.9
click at [413, 227] on div at bounding box center [418, 224] width 33 height 19
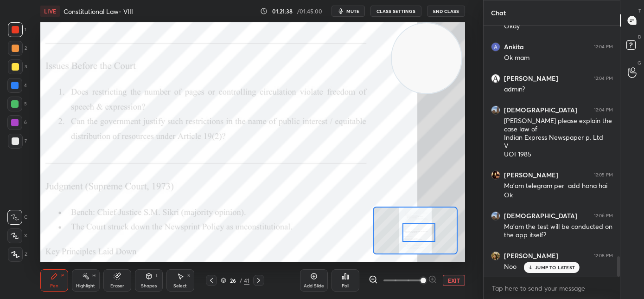
drag, startPoint x: 415, startPoint y: 224, endPoint x: 416, endPoint y: 232, distance: 8.4
click at [416, 232] on div at bounding box center [419, 232] width 33 height 19
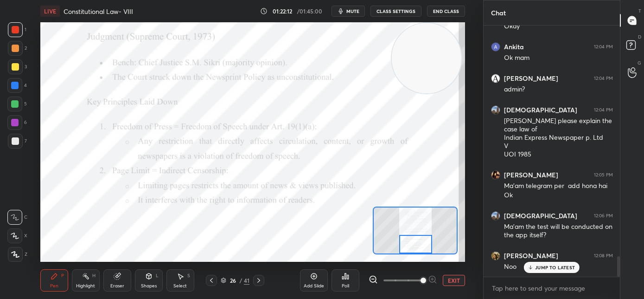
drag, startPoint x: 417, startPoint y: 237, endPoint x: 416, endPoint y: 243, distance: 5.6
click at [416, 243] on div at bounding box center [415, 244] width 33 height 19
click at [260, 283] on icon at bounding box center [258, 279] width 7 height 7
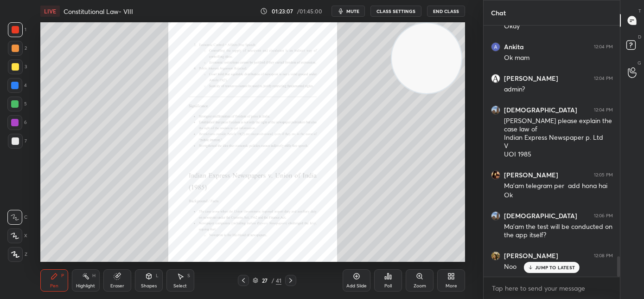
click at [414, 283] on div "Zoom" at bounding box center [420, 285] width 13 height 5
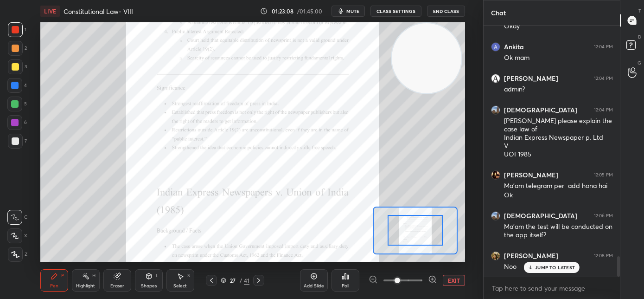
click at [417, 282] on span at bounding box center [403, 280] width 39 height 14
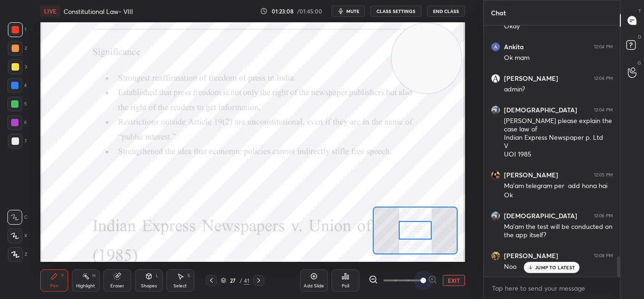
drag, startPoint x: 418, startPoint y: 281, endPoint x: 419, endPoint y: 258, distance: 22.3
click at [421, 279] on span at bounding box center [424, 280] width 6 height 6
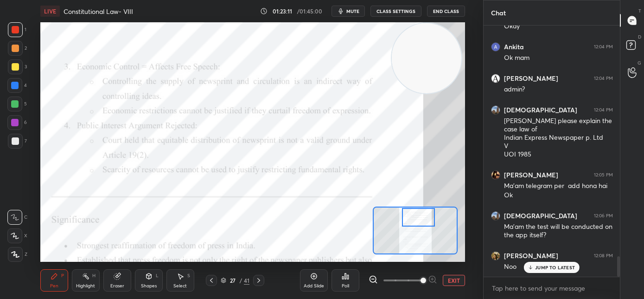
drag, startPoint x: 407, startPoint y: 231, endPoint x: 410, endPoint y: 218, distance: 13.4
click at [410, 218] on div at bounding box center [418, 217] width 33 height 19
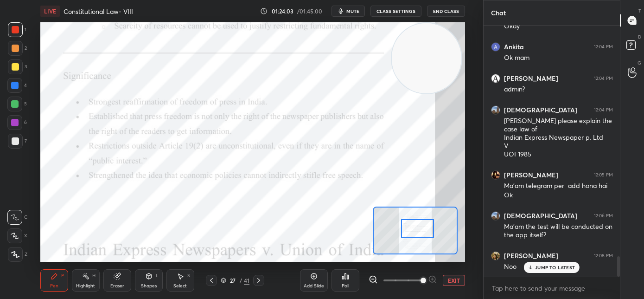
drag, startPoint x: 413, startPoint y: 225, endPoint x: 413, endPoint y: 230, distance: 5.1
click at [413, 230] on div at bounding box center [417, 228] width 33 height 19
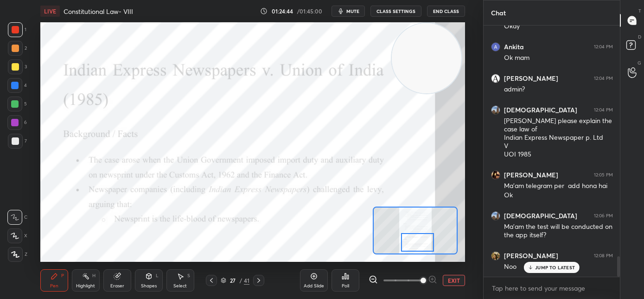
drag, startPoint x: 418, startPoint y: 228, endPoint x: 418, endPoint y: 243, distance: 15.3
click at [418, 243] on div at bounding box center [417, 242] width 33 height 19
drag, startPoint x: 353, startPoint y: 13, endPoint x: 355, endPoint y: 19, distance: 6.8
click at [353, 13] on span "mute" at bounding box center [353, 11] width 13 height 6
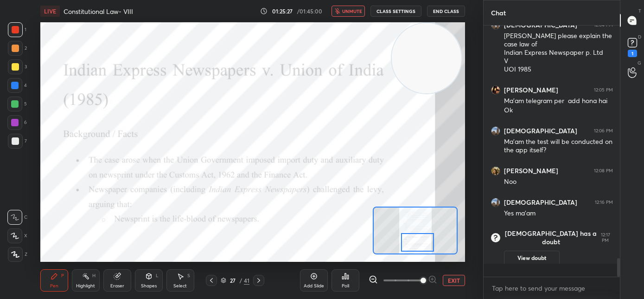
scroll to position [2916, 0]
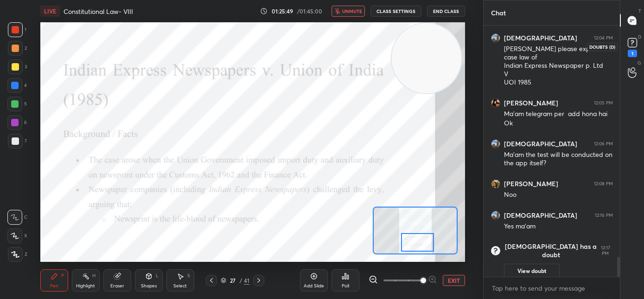
click at [634, 46] on rect at bounding box center [632, 43] width 9 height 9
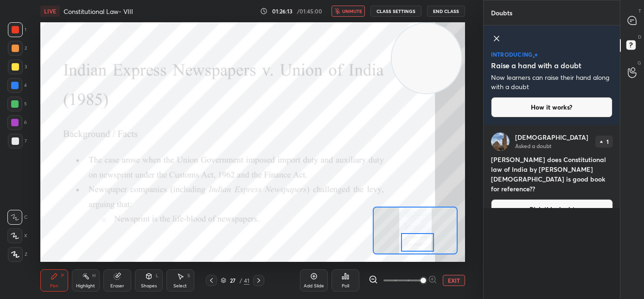
drag, startPoint x: 357, startPoint y: 12, endPoint x: 364, endPoint y: 19, distance: 10.2
click at [358, 12] on span "unmute" at bounding box center [352, 11] width 20 height 6
click at [637, 19] on icon at bounding box center [633, 21] width 10 height 10
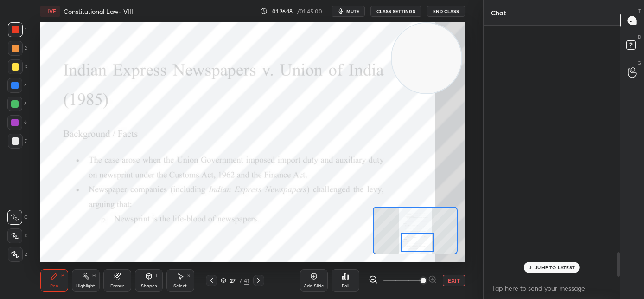
scroll to position [248, 134]
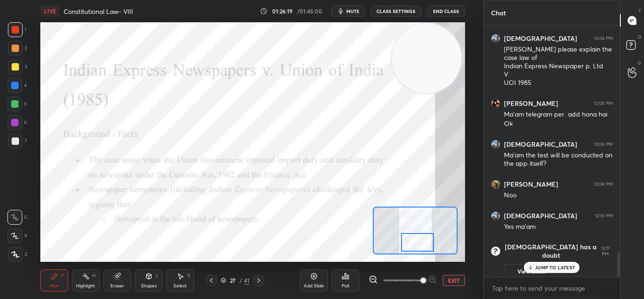
click at [559, 270] on p "JUMP TO LATEST" at bounding box center [555, 267] width 40 height 6
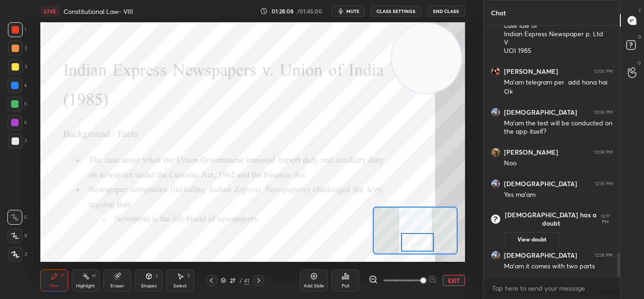
scroll to position [2397, 0]
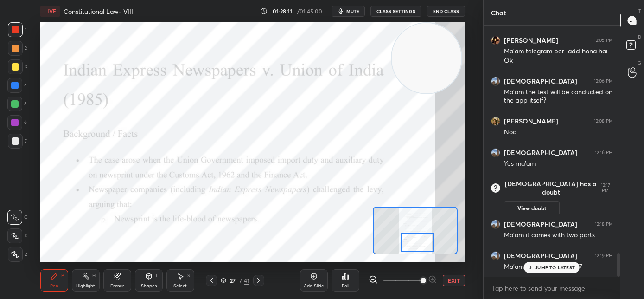
click at [541, 268] on p "JUMP TO LATEST" at bounding box center [555, 267] width 40 height 6
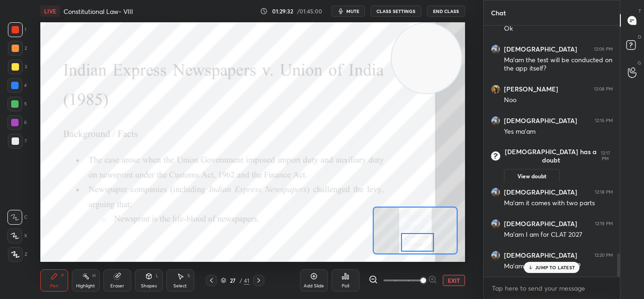
scroll to position [2461, 0]
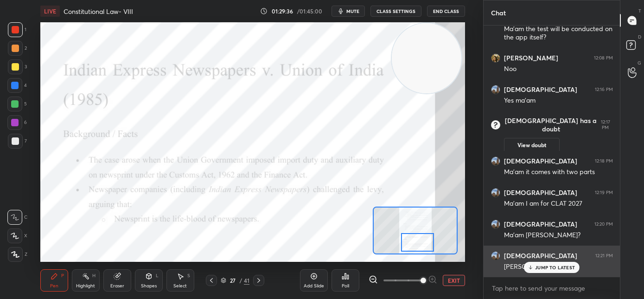
click at [535, 266] on p "JUMP TO LATEST" at bounding box center [555, 267] width 40 height 6
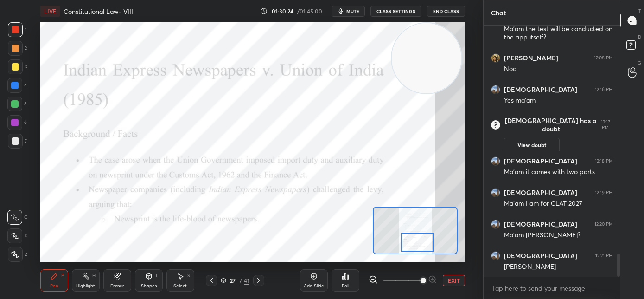
click at [351, 12] on span "mute" at bounding box center [353, 11] width 13 height 6
click at [357, 13] on span "unmute" at bounding box center [352, 11] width 20 height 6
click at [257, 280] on icon at bounding box center [258, 279] width 7 height 7
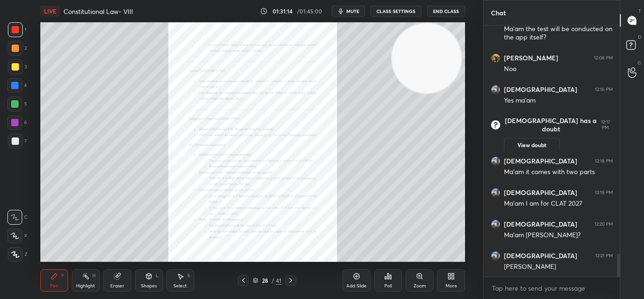
click at [414, 281] on div "Zoom" at bounding box center [420, 280] width 28 height 22
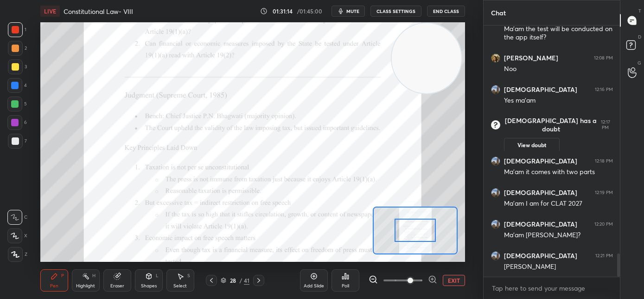
click at [413, 281] on span at bounding box center [411, 280] width 6 height 6
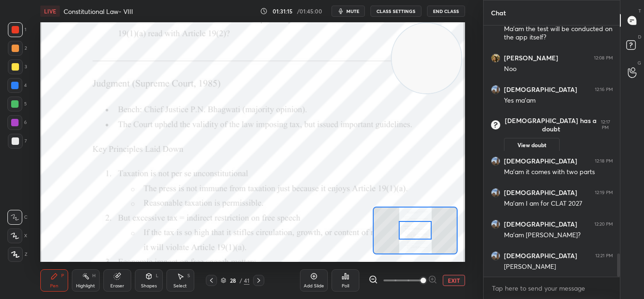
click at [421, 277] on span at bounding box center [424, 280] width 6 height 6
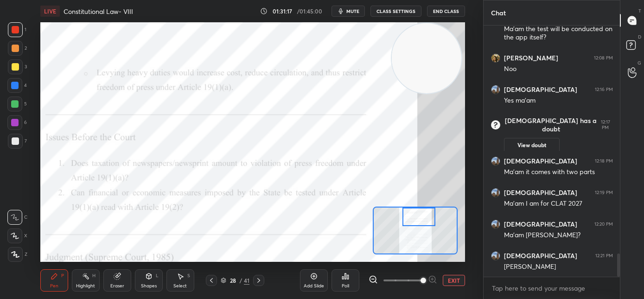
click at [419, 218] on div at bounding box center [419, 216] width 33 height 19
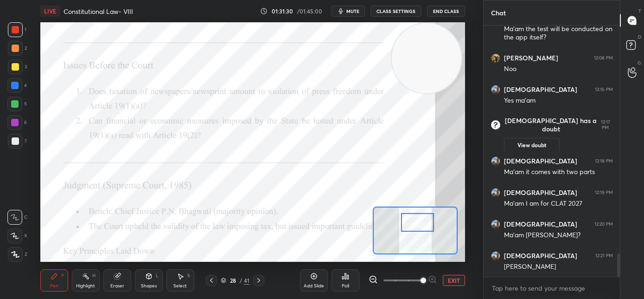
click at [415, 221] on div at bounding box center [417, 222] width 33 height 19
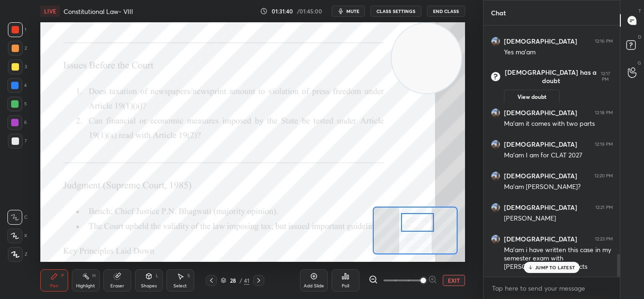
click at [541, 266] on p "JUMP TO LATEST" at bounding box center [555, 267] width 40 height 6
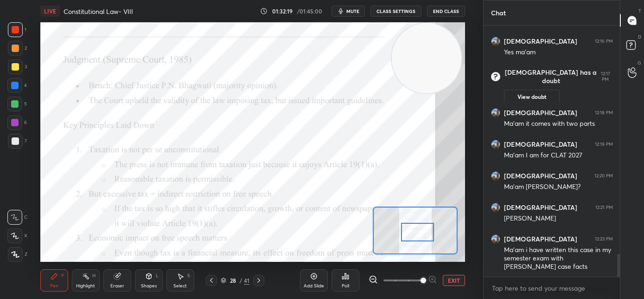
click at [405, 234] on div at bounding box center [417, 232] width 33 height 19
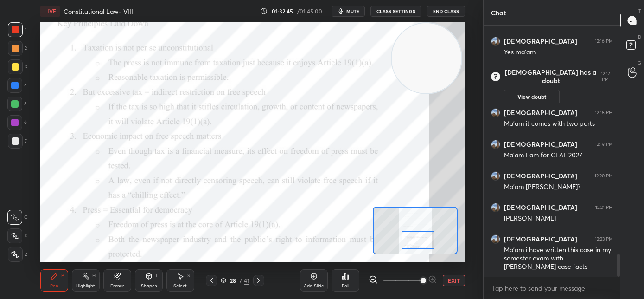
click at [415, 240] on div at bounding box center [418, 240] width 33 height 19
click at [353, 12] on span "mute" at bounding box center [353, 11] width 13 height 6
click at [350, 11] on span "unmute" at bounding box center [352, 11] width 20 height 6
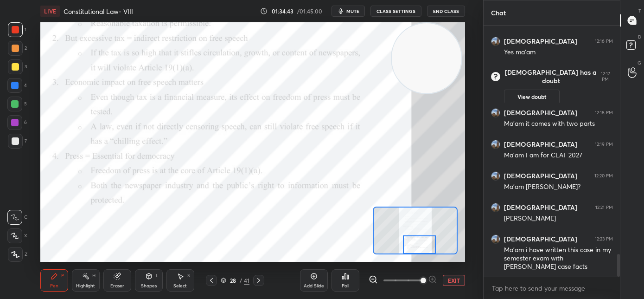
click at [416, 248] on div at bounding box center [419, 244] width 33 height 19
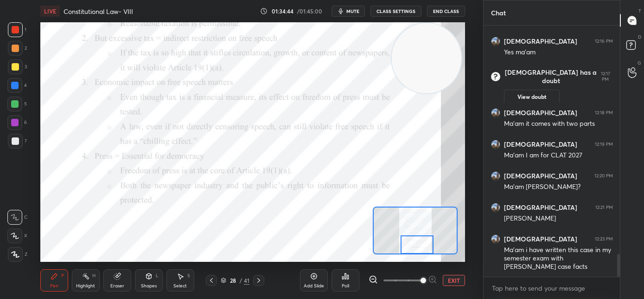
click at [410, 243] on div at bounding box center [417, 244] width 33 height 19
click at [258, 278] on icon at bounding box center [258, 279] width 7 height 7
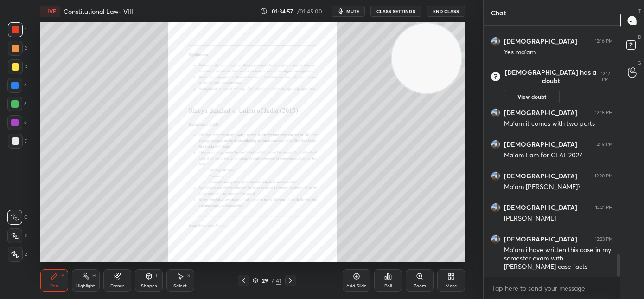
click at [417, 282] on div "Zoom" at bounding box center [420, 280] width 28 height 22
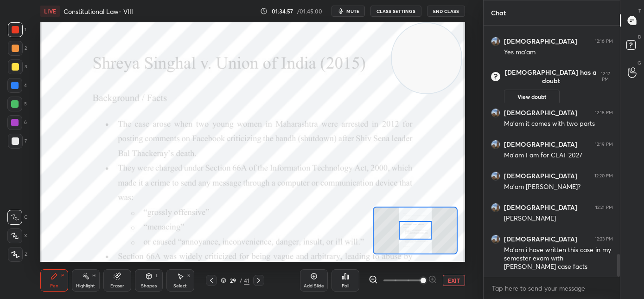
click at [419, 282] on span at bounding box center [403, 280] width 39 height 14
click at [422, 279] on span at bounding box center [424, 280] width 6 height 6
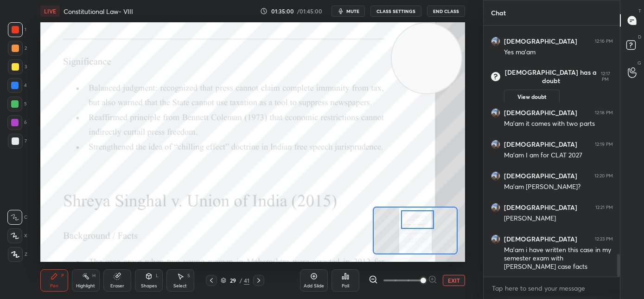
drag, startPoint x: 417, startPoint y: 231, endPoint x: 418, endPoint y: 219, distance: 11.3
click at [419, 220] on div at bounding box center [417, 219] width 33 height 19
drag, startPoint x: 353, startPoint y: 13, endPoint x: 359, endPoint y: 21, distance: 9.8
click at [354, 13] on span "mute" at bounding box center [353, 11] width 13 height 6
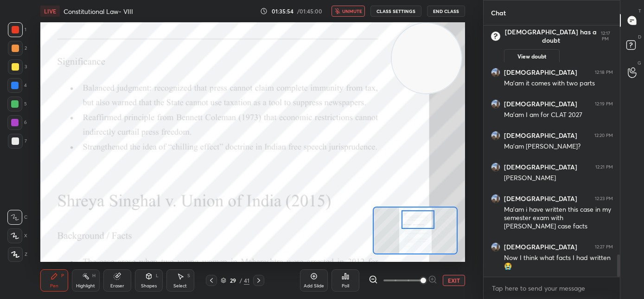
scroll to position [2589, 0]
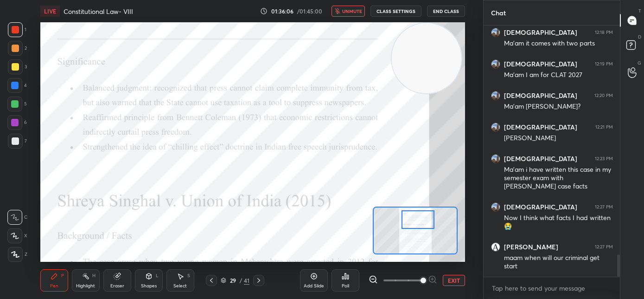
click at [353, 14] on button "unmute" at bounding box center [348, 11] width 33 height 11
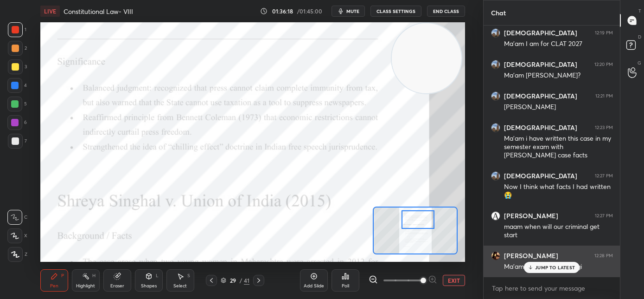
click at [554, 266] on p "JUMP TO LATEST" at bounding box center [555, 267] width 40 height 6
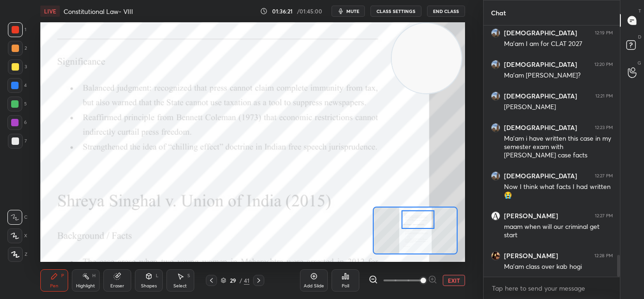
click at [356, 12] on span "mute" at bounding box center [353, 11] width 13 height 6
click at [350, 11] on span "unmute" at bounding box center [352, 11] width 20 height 6
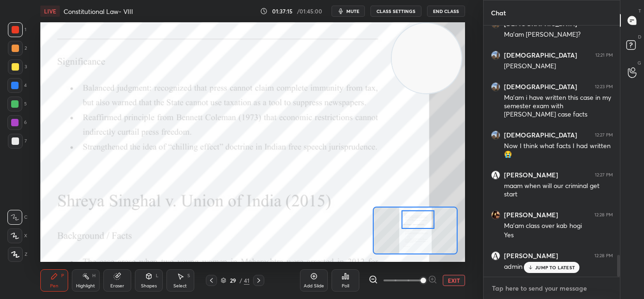
type textarea "x"
click at [517, 291] on textarea at bounding box center [552, 288] width 122 height 15
paste textarea "[URL][DOMAIN_NAME]"
type textarea "[URL][DOMAIN_NAME]"
type textarea "x"
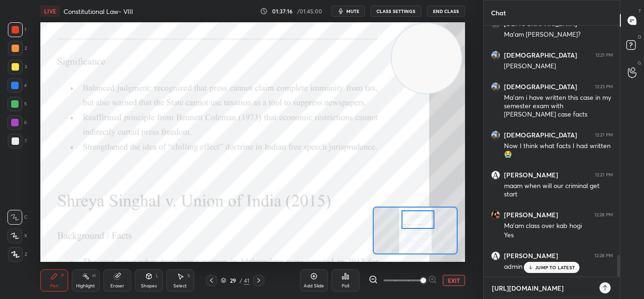
scroll to position [171, 134]
type textarea "[URL][DOMAIN_NAME]"
type textarea "x"
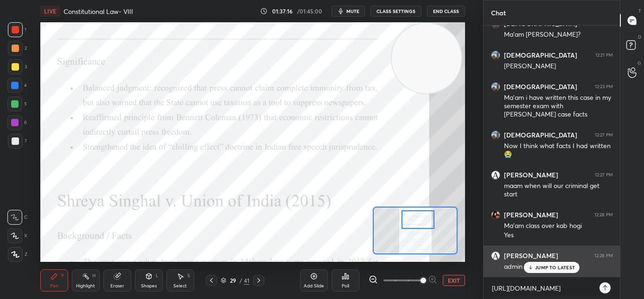
click at [546, 267] on p "JUMP TO LATEST" at bounding box center [555, 267] width 40 height 6
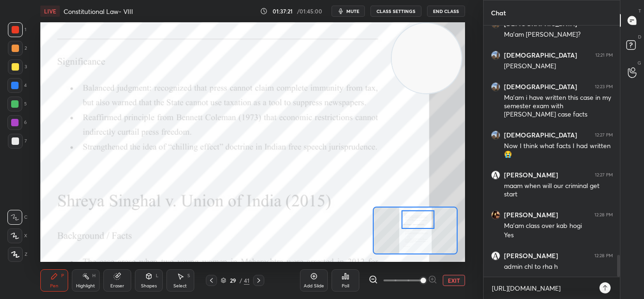
click at [606, 288] on icon at bounding box center [605, 287] width 7 height 7
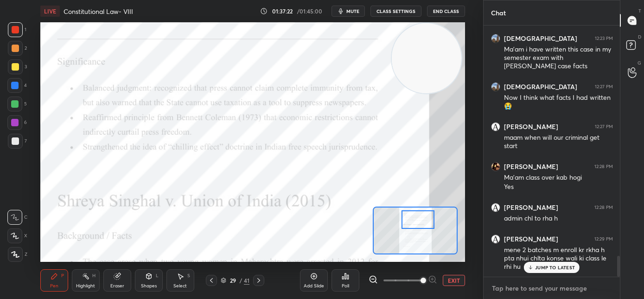
scroll to position [2761, 0]
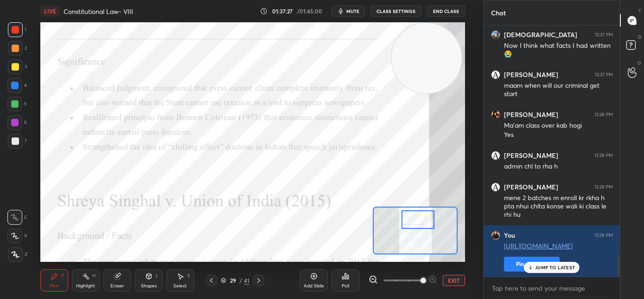
click at [555, 266] on p "JUMP TO LATEST" at bounding box center [555, 267] width 40 height 6
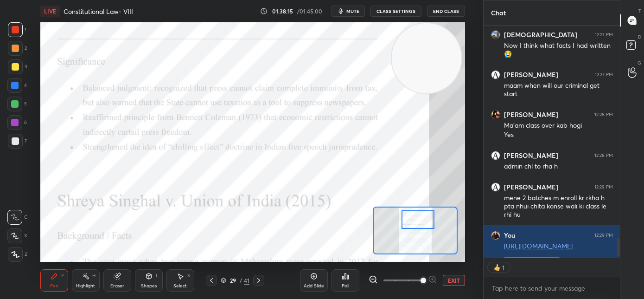
scroll to position [2812, 0]
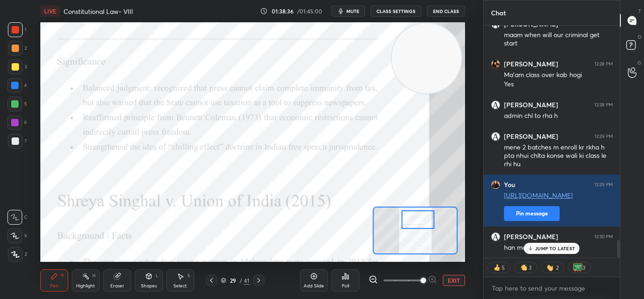
click at [510, 297] on div "x" at bounding box center [552, 288] width 136 height 22
type textarea "x"
paste textarea "[URL][DOMAIN_NAME]"
type textarea "[URL][DOMAIN_NAME]"
type textarea "x"
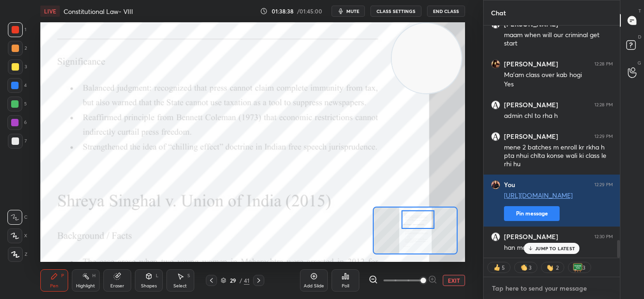
scroll to position [2864, 0]
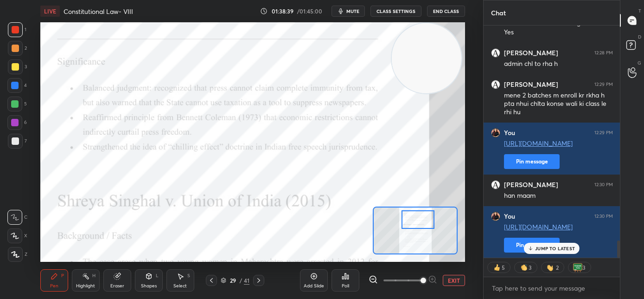
click at [570, 250] on p "JUMP TO LATEST" at bounding box center [555, 248] width 40 height 6
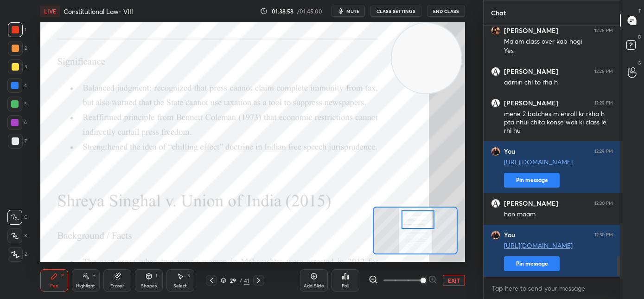
scroll to position [2885, 0]
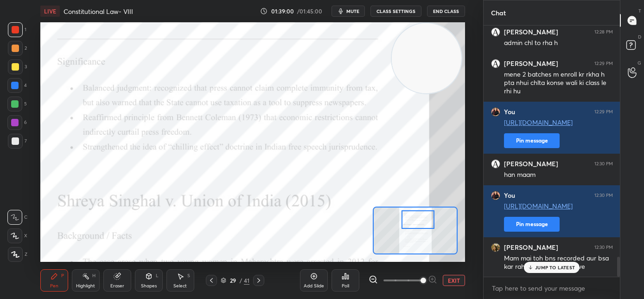
click at [554, 269] on p "JUMP TO LATEST" at bounding box center [555, 267] width 40 height 6
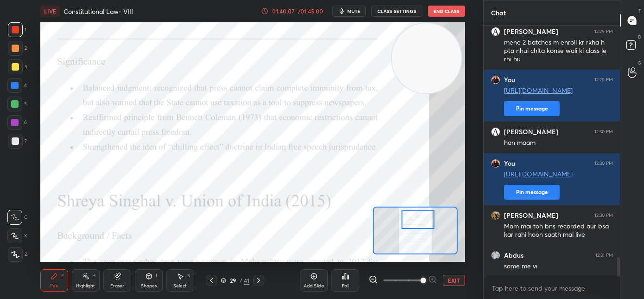
scroll to position [2956, 0]
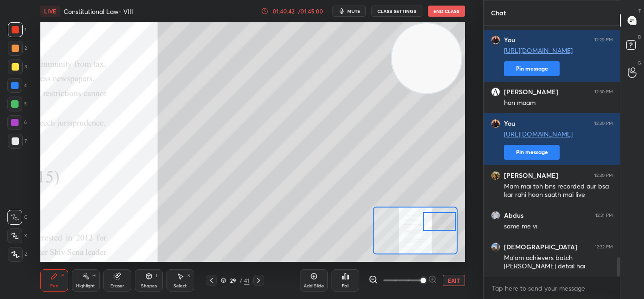
click at [438, 218] on div at bounding box center [439, 221] width 33 height 19
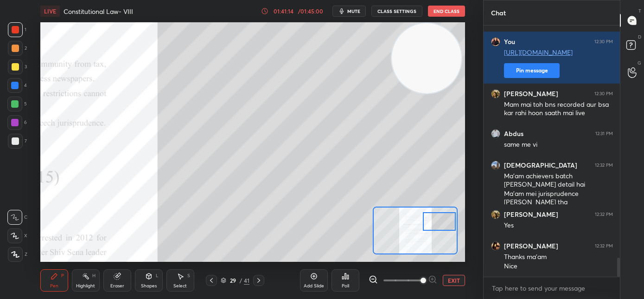
scroll to position [3069, 0]
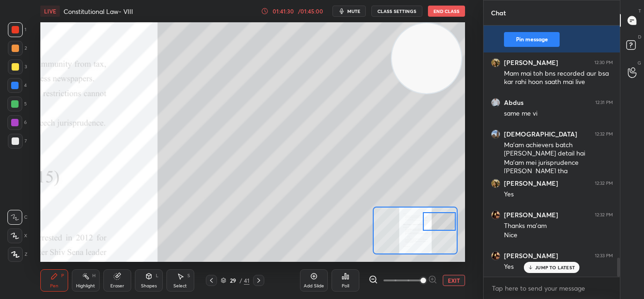
click at [443, 11] on button "End Class" at bounding box center [446, 11] width 37 height 11
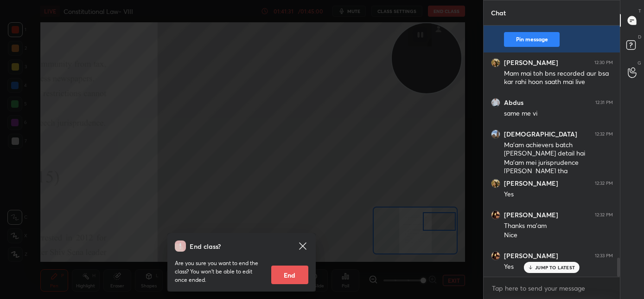
click at [302, 274] on button "End" at bounding box center [289, 274] width 37 height 19
type textarea "x"
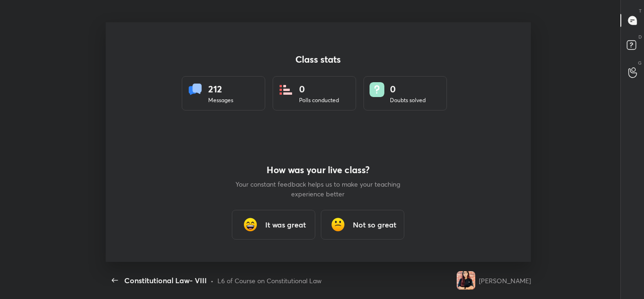
scroll to position [0, 0]
click at [262, 213] on div "It was great" at bounding box center [274, 225] width 84 height 30
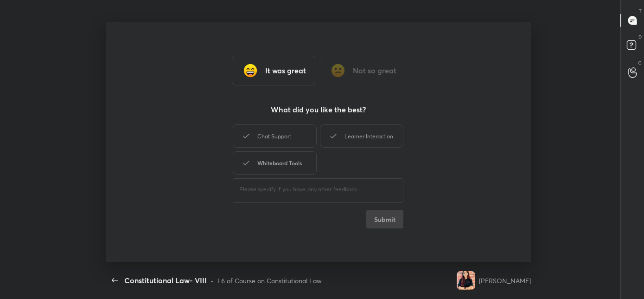
click at [276, 154] on div "Whiteboard Tools" at bounding box center [275, 162] width 84 height 23
click at [281, 142] on div "Chat Support" at bounding box center [275, 135] width 84 height 23
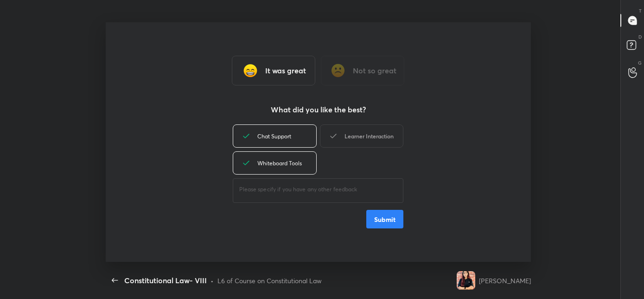
click at [349, 140] on div "Learner Interaction" at bounding box center [362, 135] width 84 height 23
click at [383, 222] on button "Submit" at bounding box center [384, 219] width 37 height 19
